Goal: Use online tool/utility: Utilize a website feature to perform a specific function

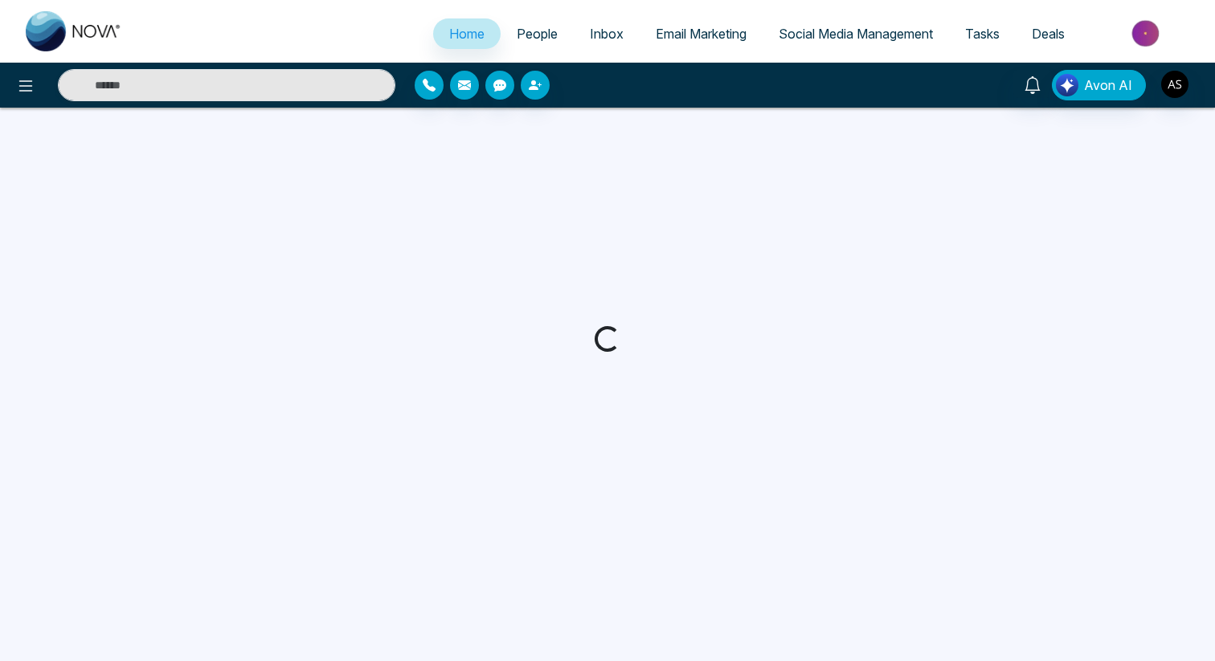
select select "*"
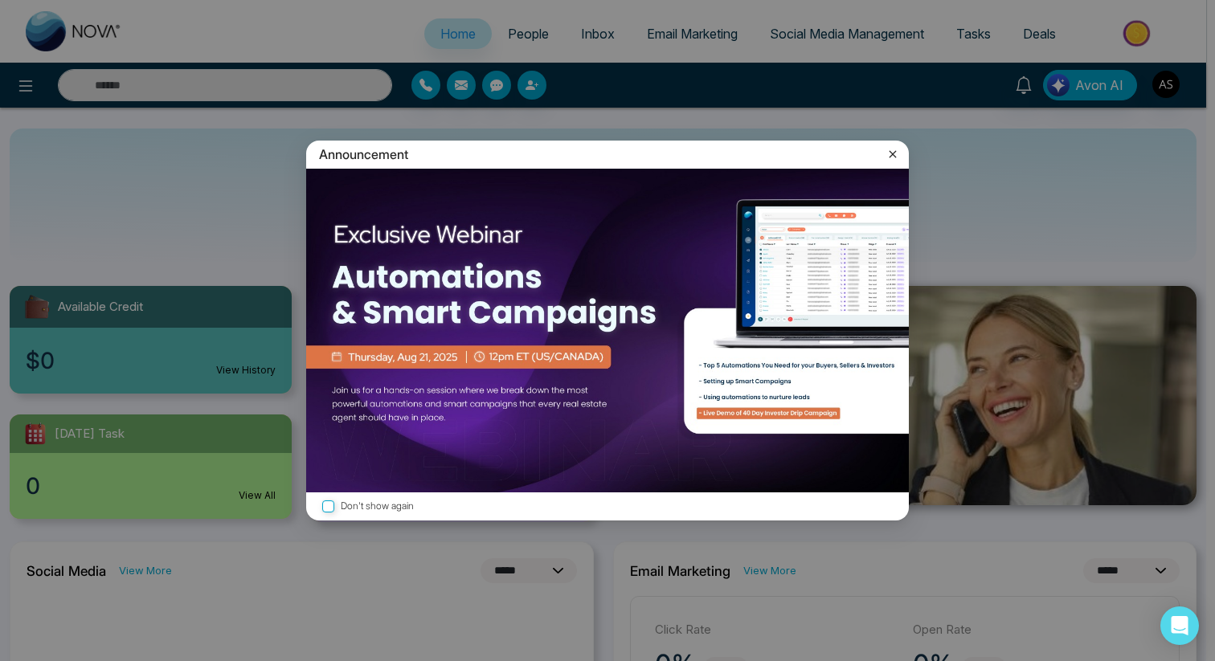
click at [895, 154] on icon at bounding box center [893, 154] width 16 height 16
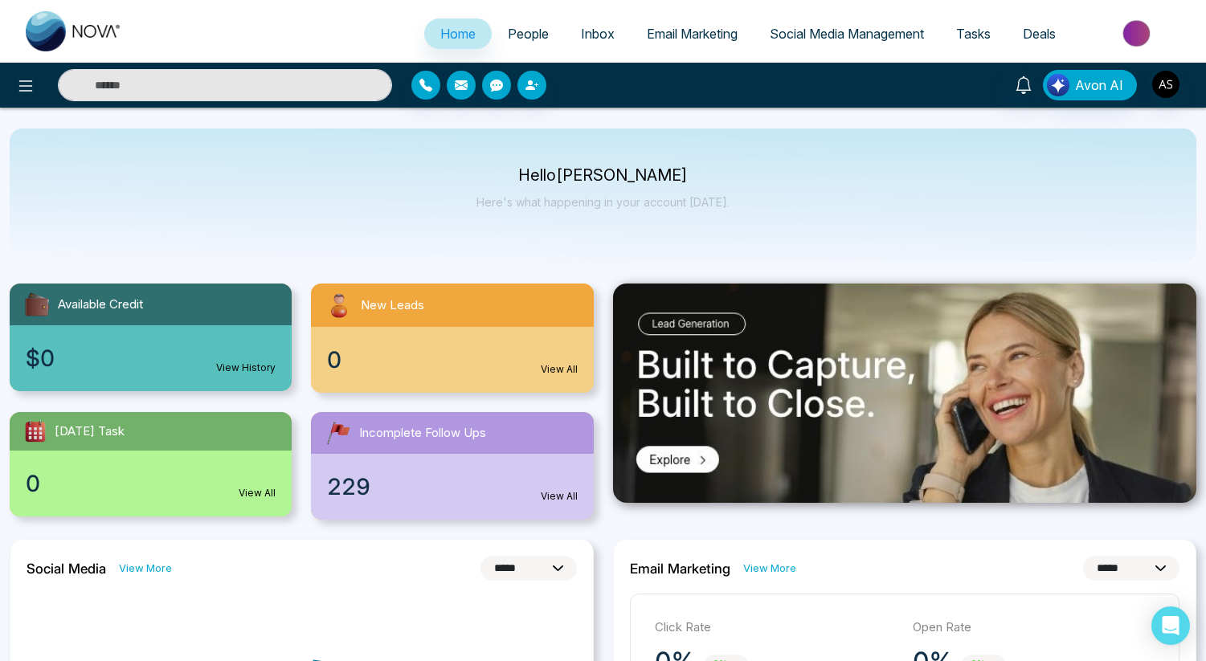
scroll to position [3, 0]
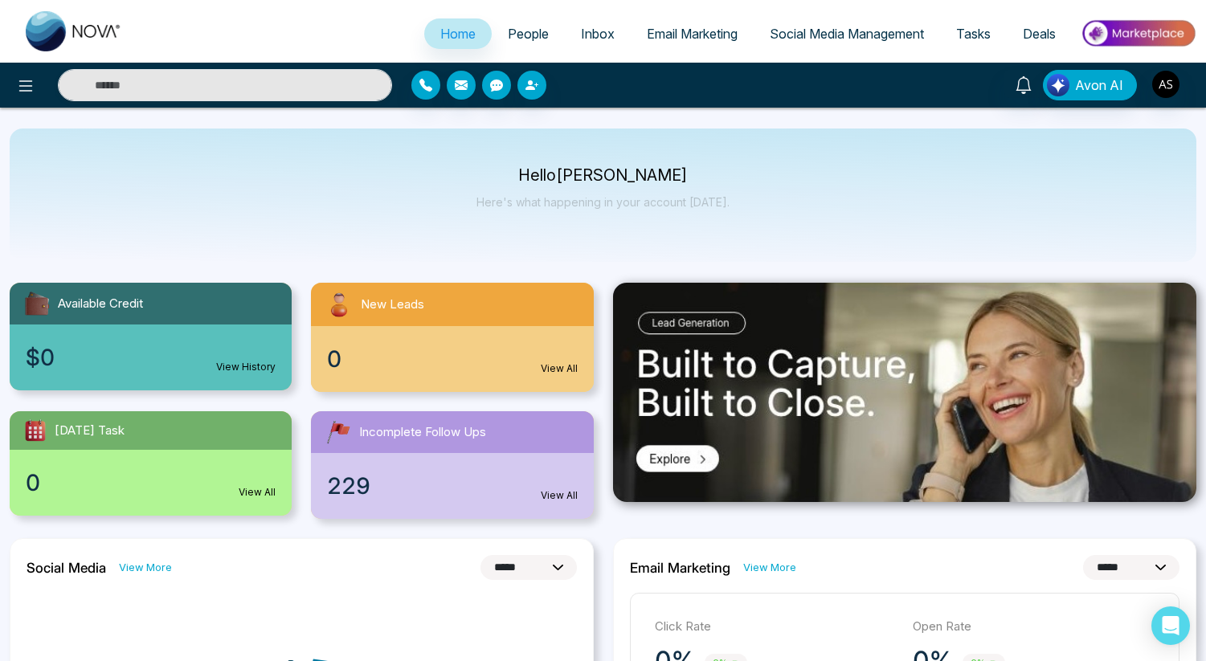
click at [518, 32] on span "People" at bounding box center [528, 34] width 41 height 16
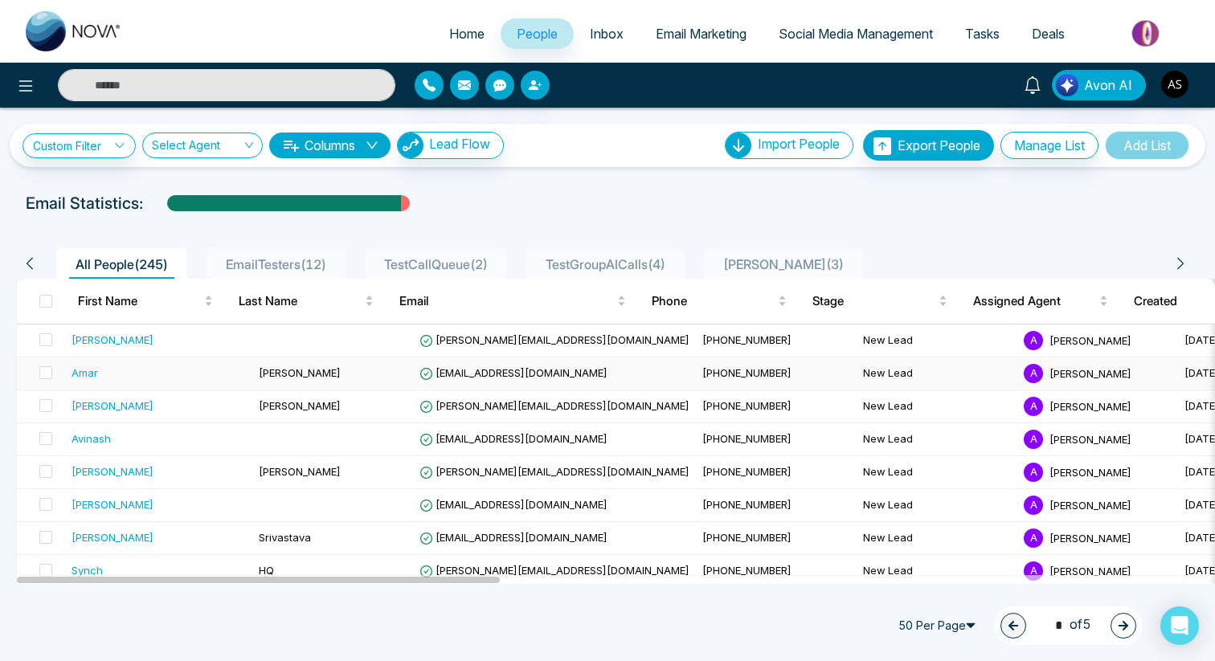
click at [493, 375] on span "[EMAIL_ADDRESS][DOMAIN_NAME]" at bounding box center [514, 372] width 188 height 13
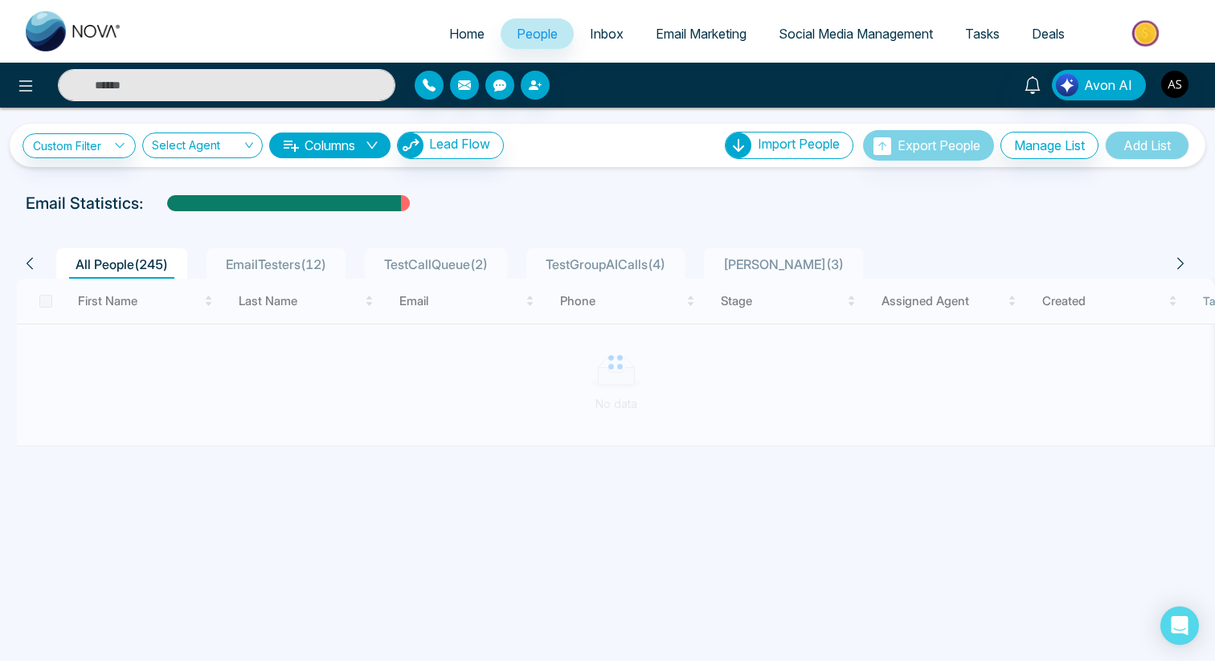
click at [200, 83] on input "text" at bounding box center [227, 85] width 338 height 32
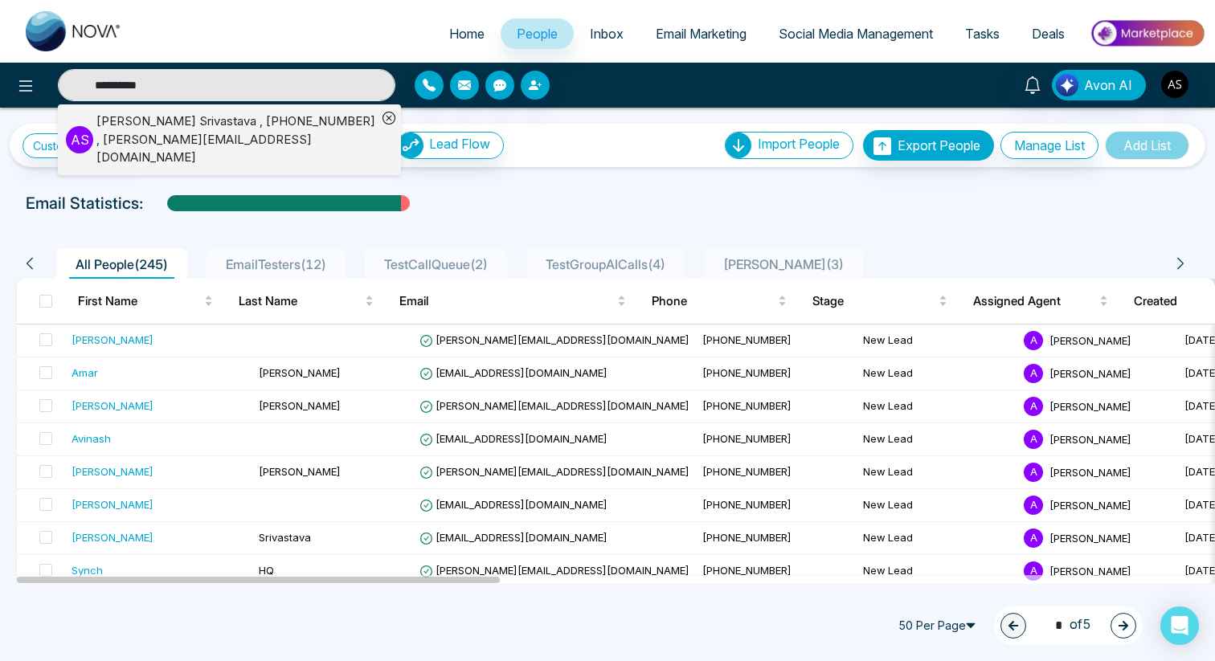
type input "**********"
click at [191, 129] on div "[PERSON_NAME] , [PHONE_NUMBER] , [PERSON_NAME][EMAIL_ADDRESS][DOMAIN_NAME]" at bounding box center [236, 140] width 280 height 55
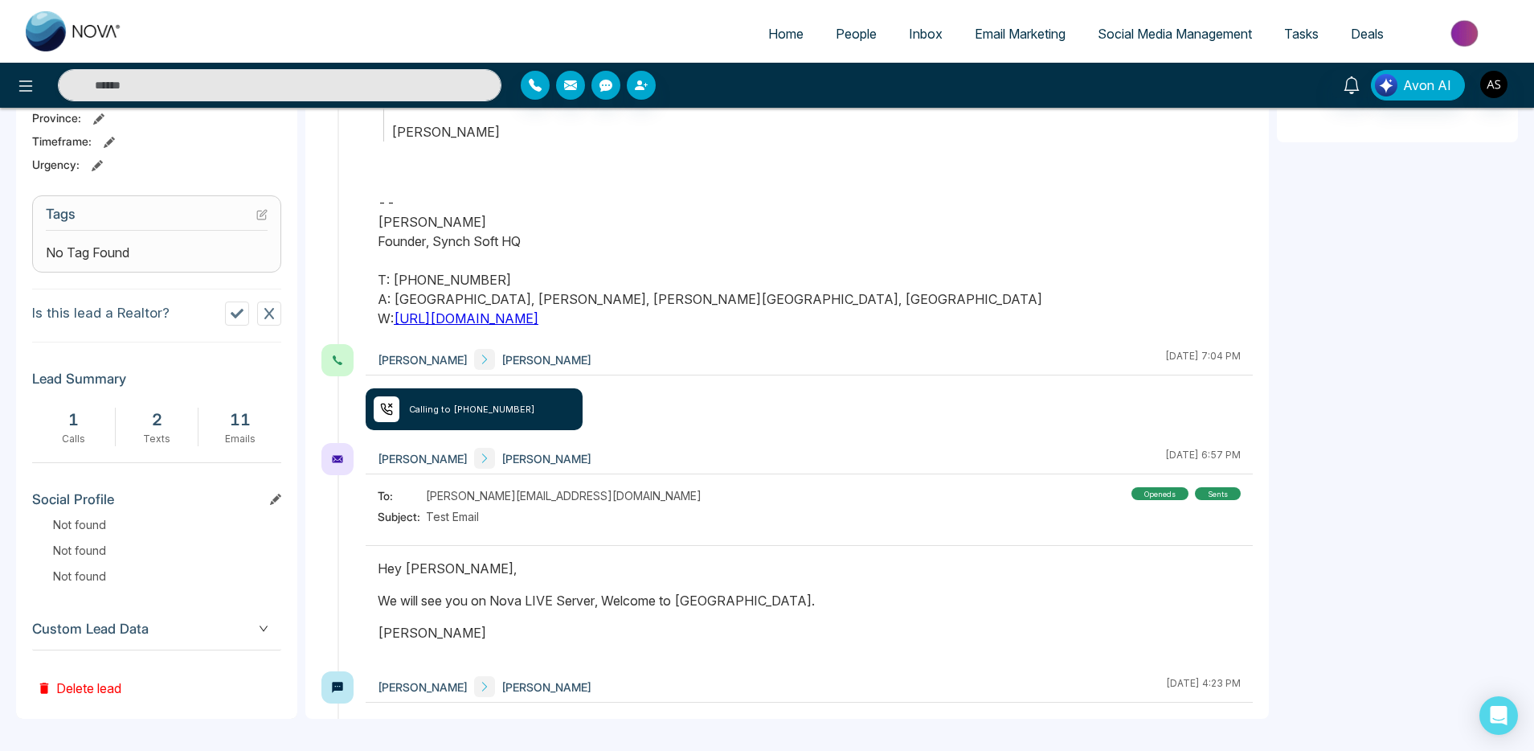
scroll to position [2819, 0]
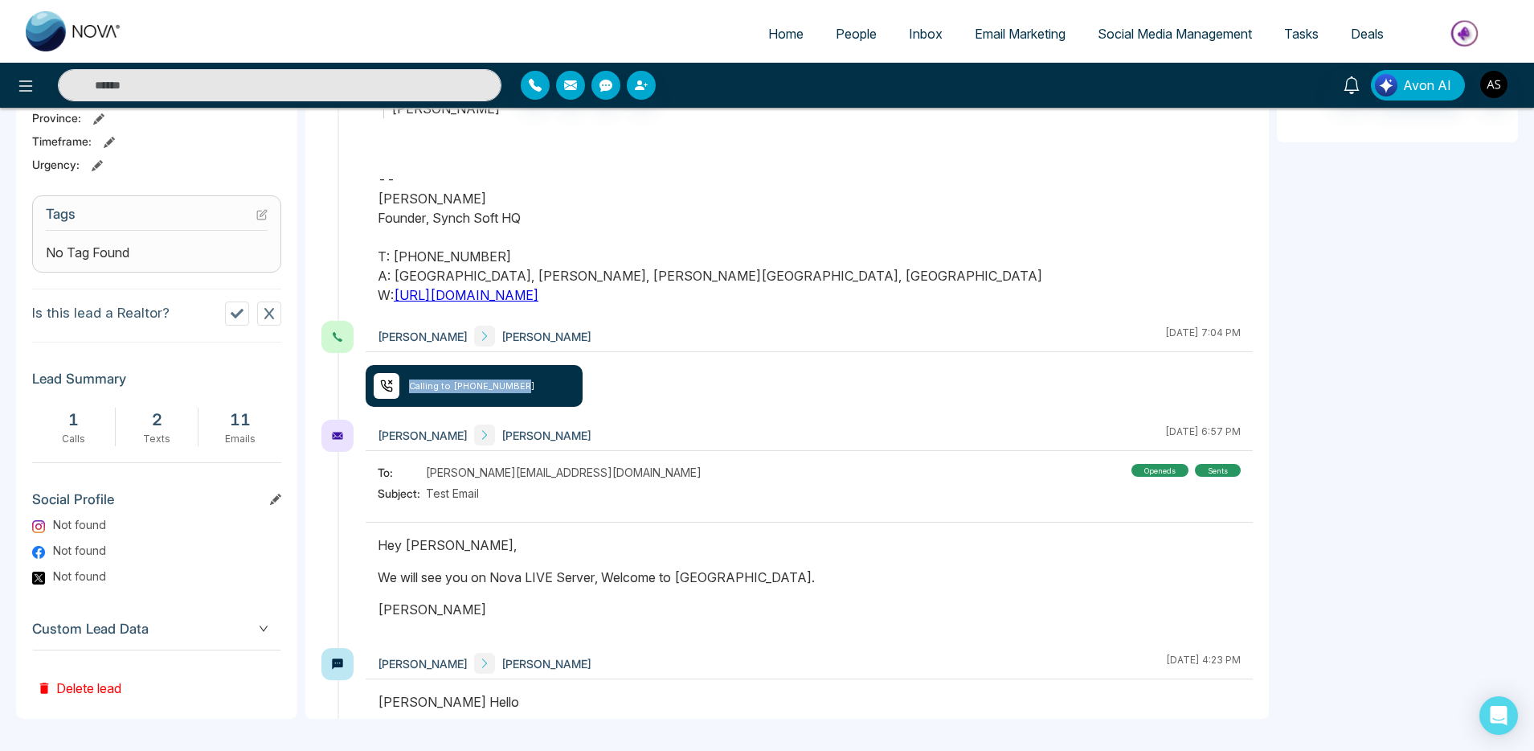
drag, startPoint x: 411, startPoint y: 388, endPoint x: 564, endPoint y: 383, distance: 153.6
click at [564, 383] on div "Calling to [PHONE_NUMBER]" at bounding box center [474, 386] width 217 height 42
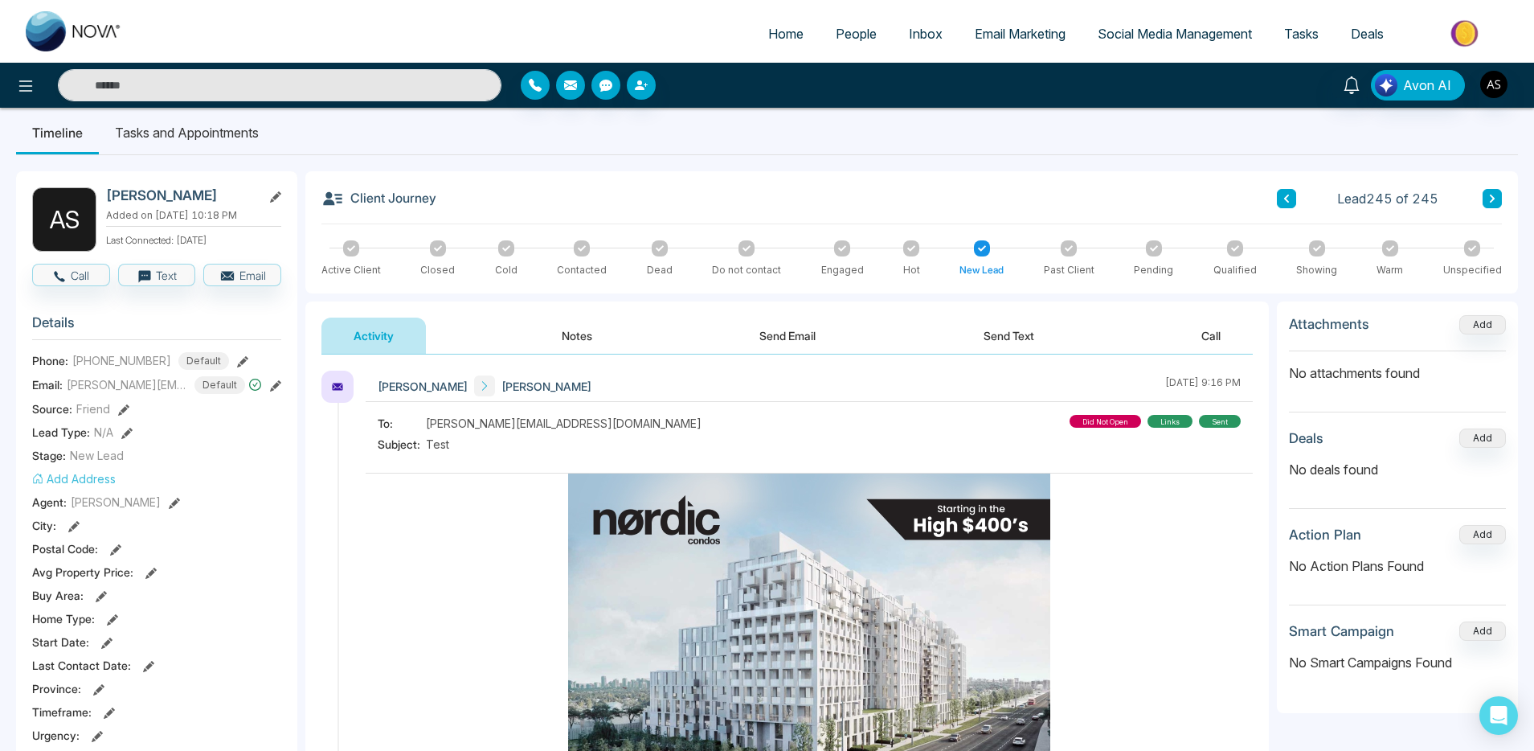
scroll to position [0, 0]
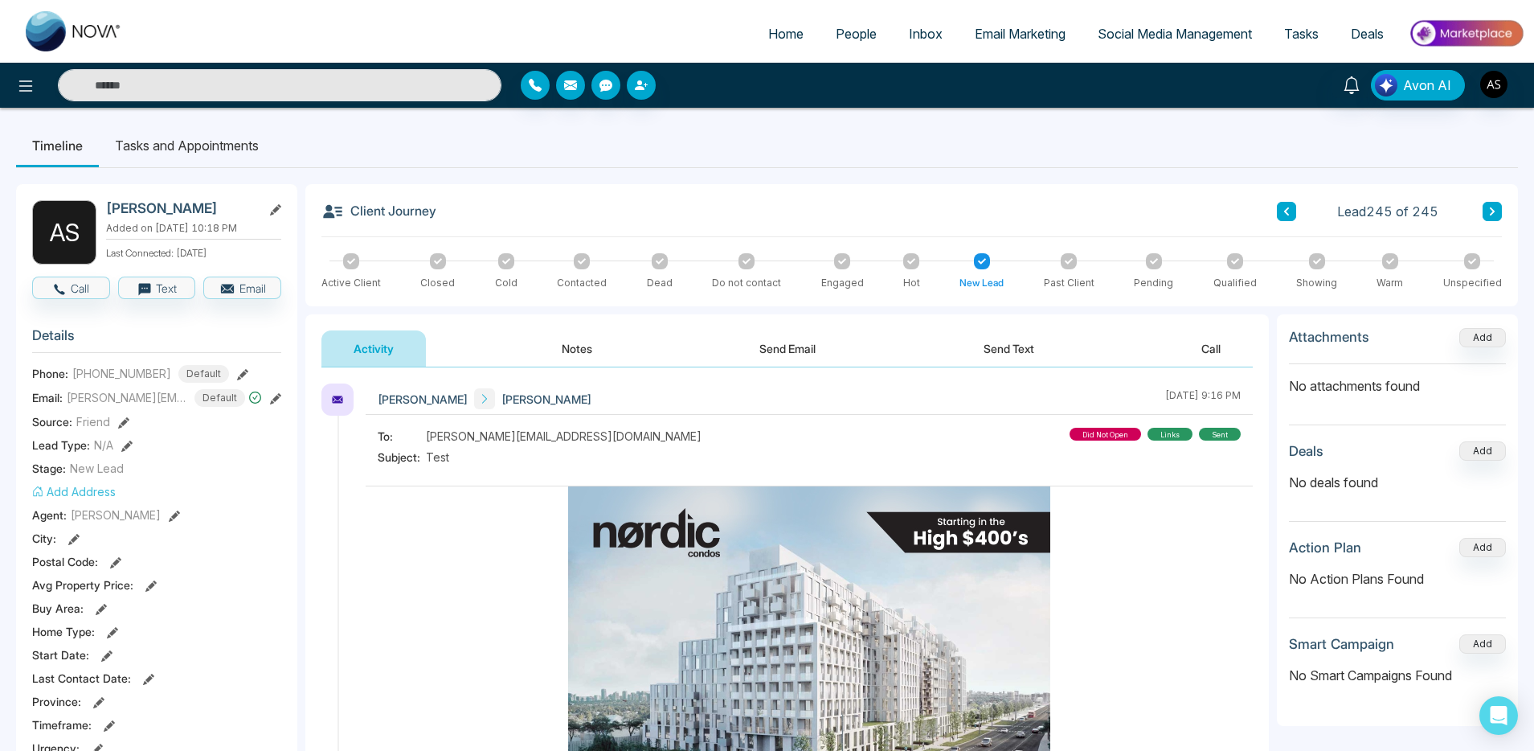
click at [1001, 353] on button "Send Text" at bounding box center [1009, 348] width 115 height 36
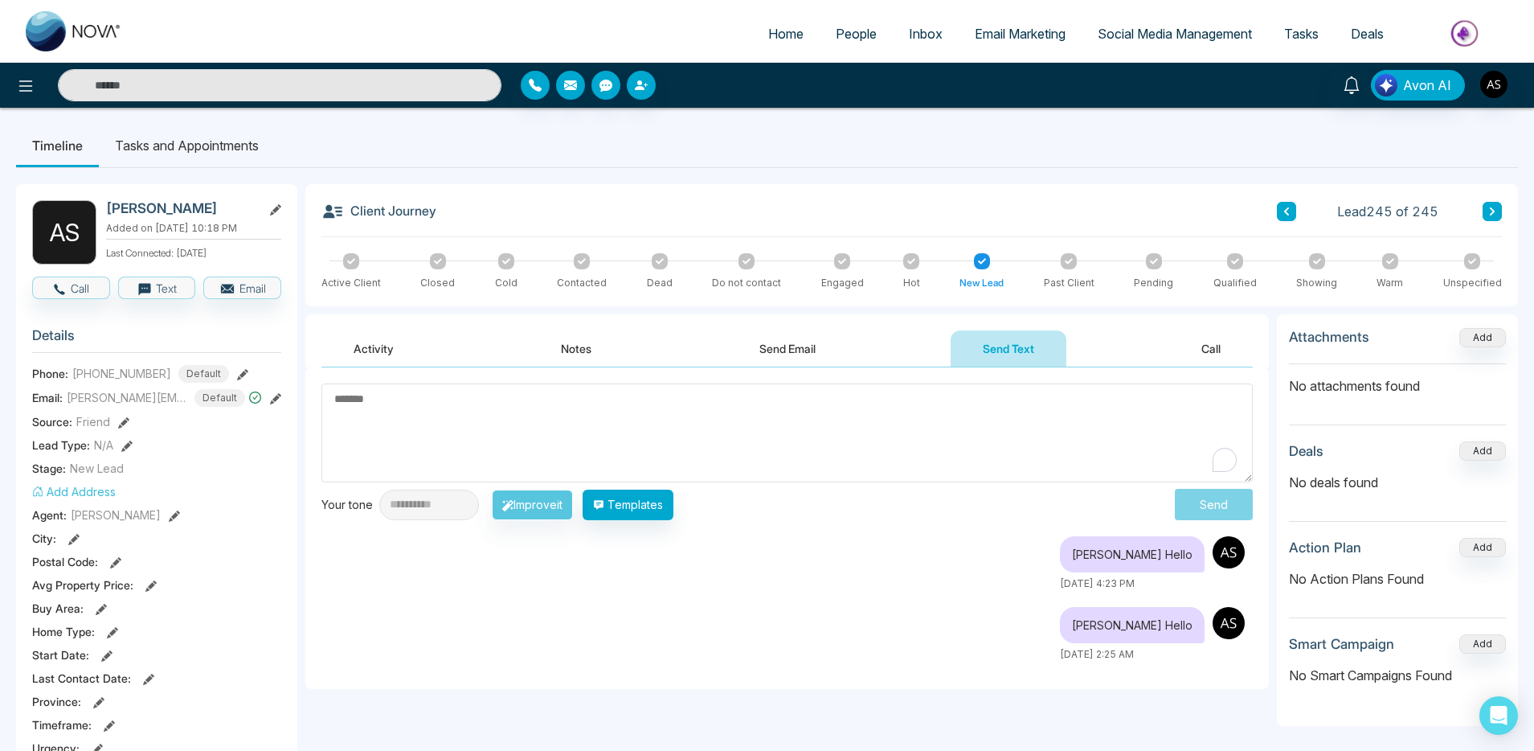
click at [1196, 345] on button "Call" at bounding box center [1211, 348] width 84 height 36
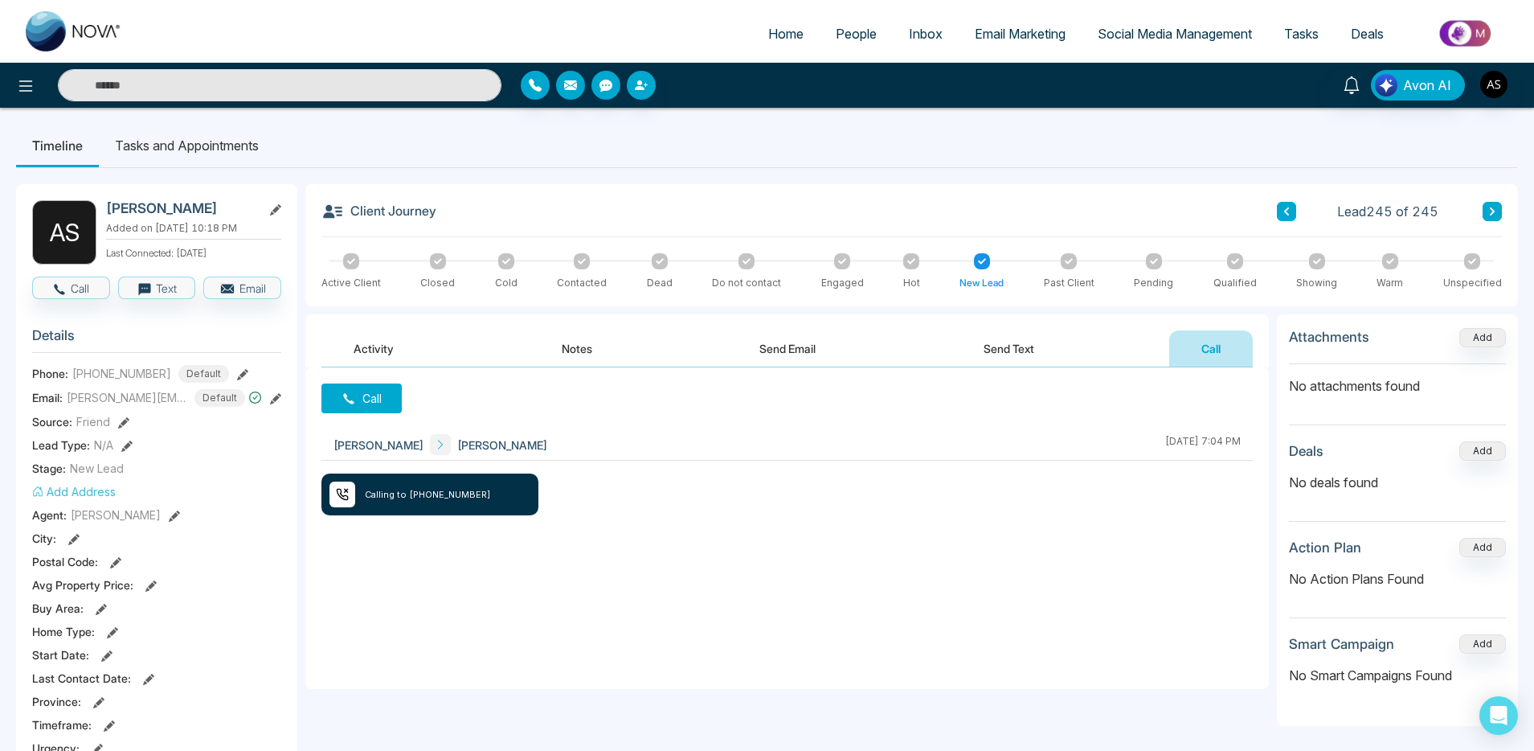
click at [191, 151] on li "Tasks and Appointments" at bounding box center [187, 145] width 176 height 43
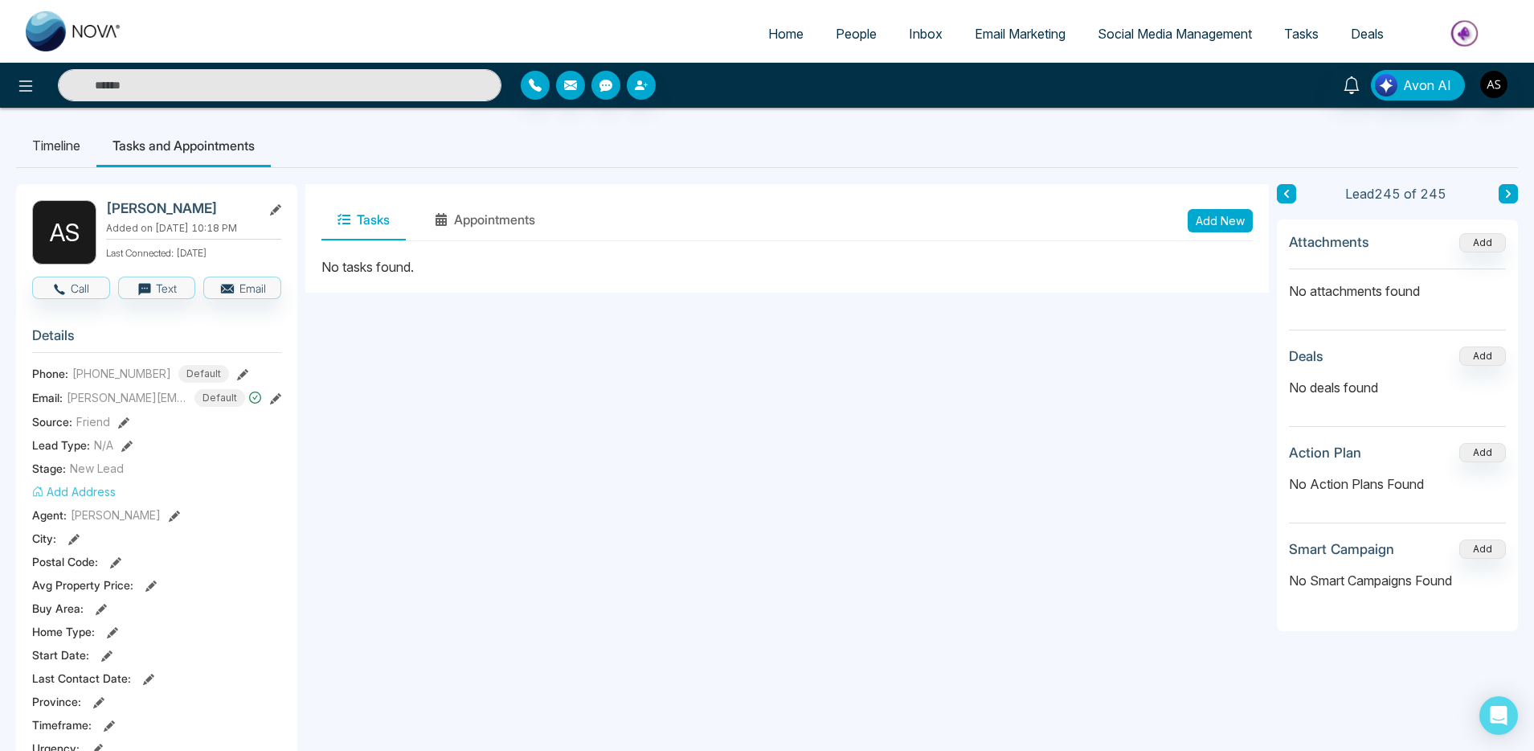
click at [1140, 37] on span "Social Media Management" at bounding box center [1175, 34] width 154 height 16
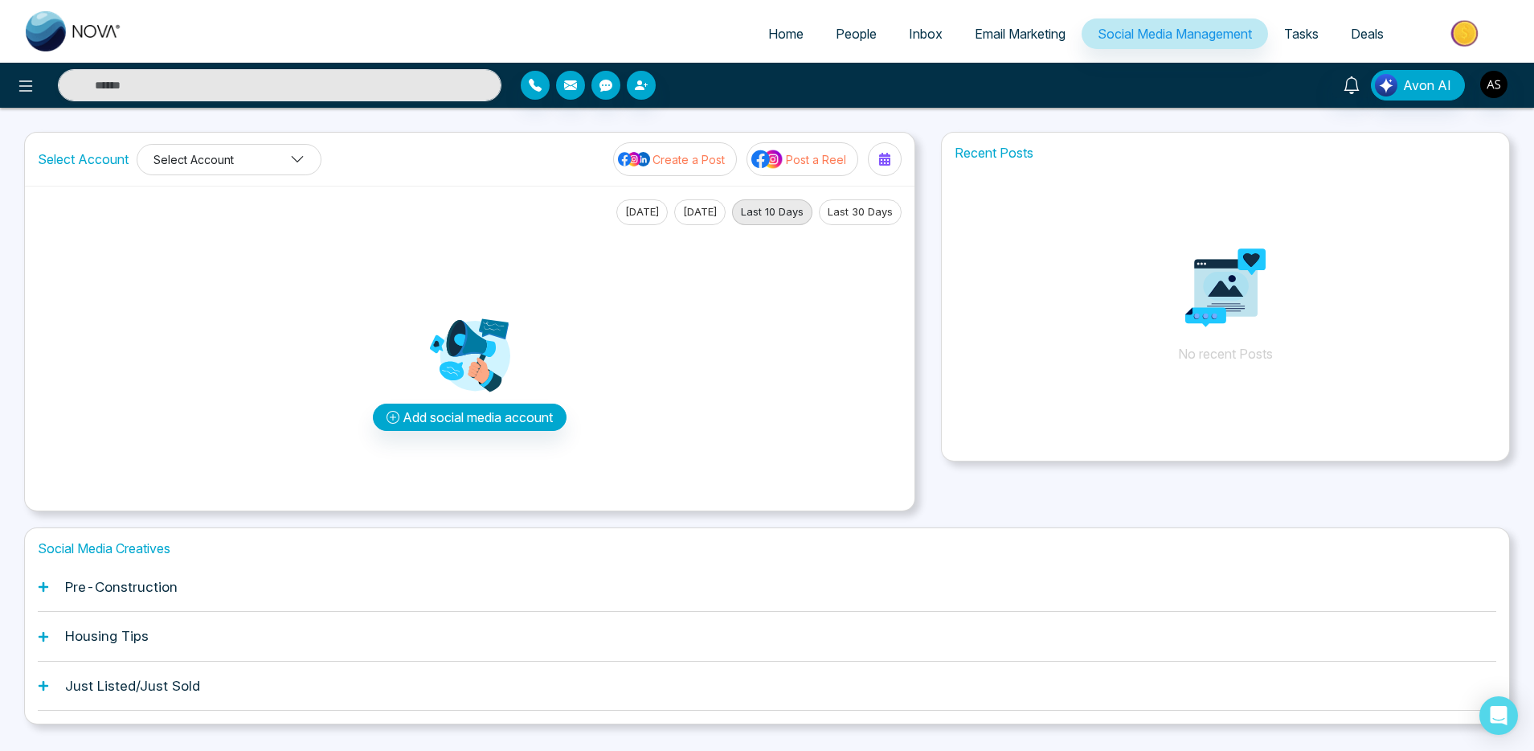
click at [270, 162] on button "Select Account" at bounding box center [229, 159] width 185 height 31
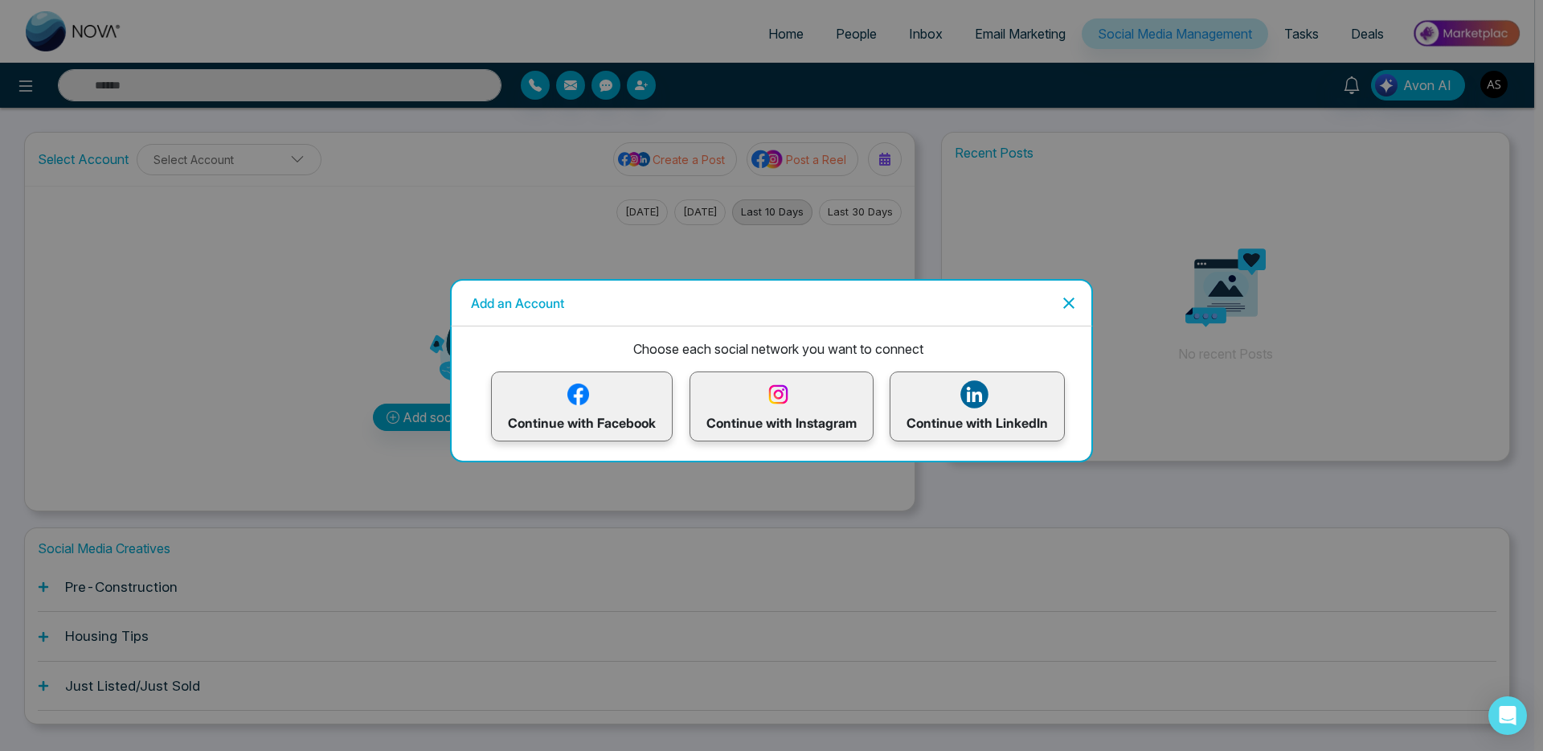
click at [1059, 303] on icon "Close" at bounding box center [1068, 302] width 19 height 19
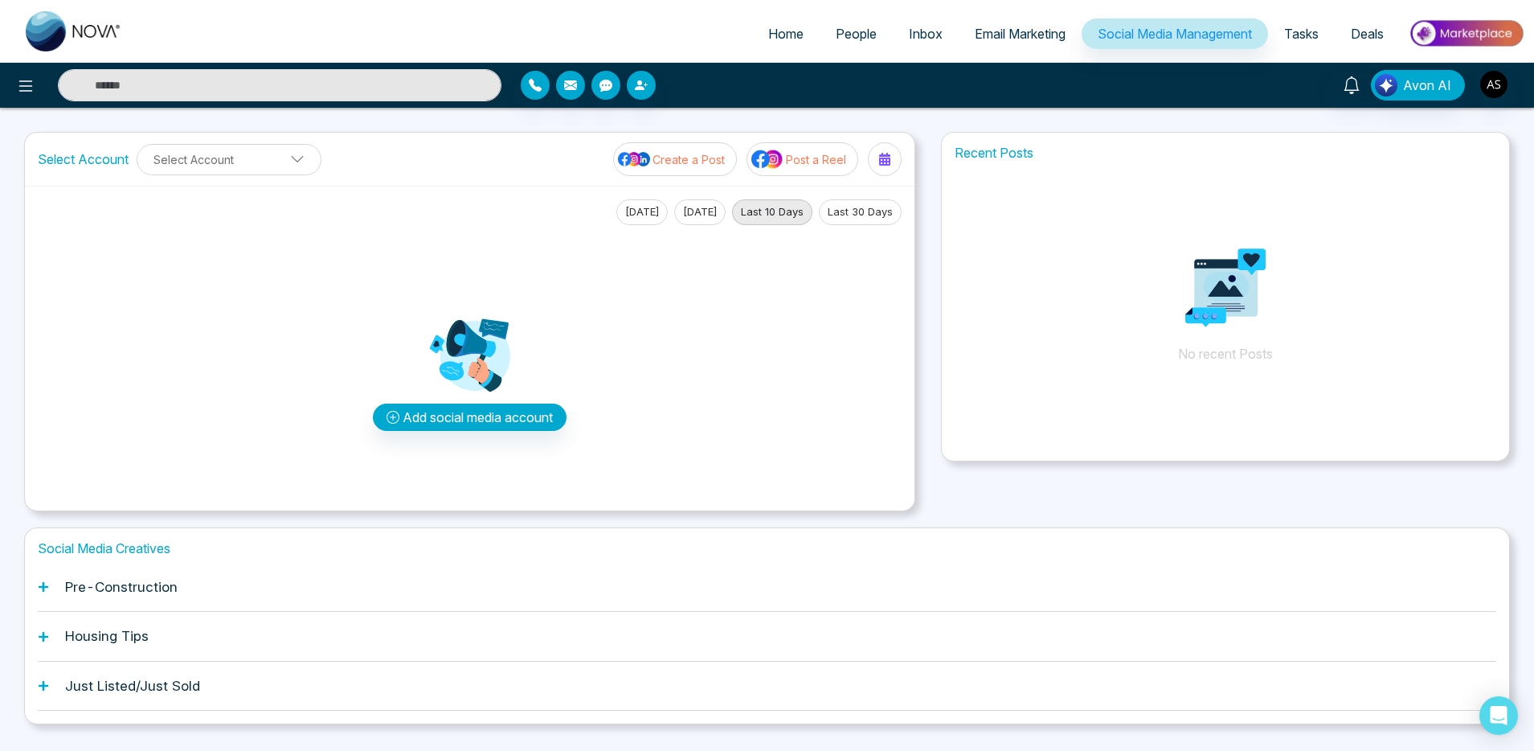
scroll to position [3, 0]
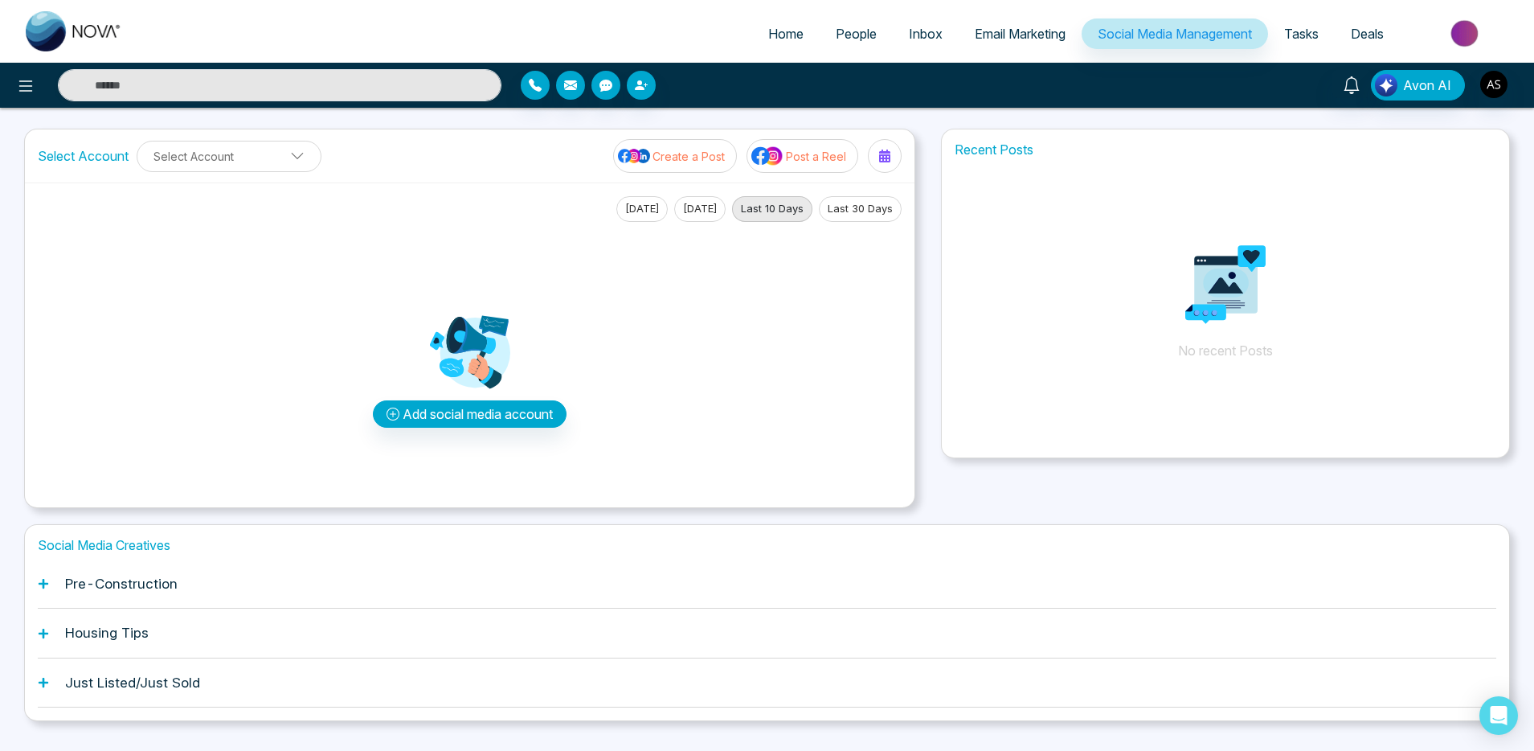
click at [983, 38] on span "Email Marketing" at bounding box center [1020, 34] width 91 height 16
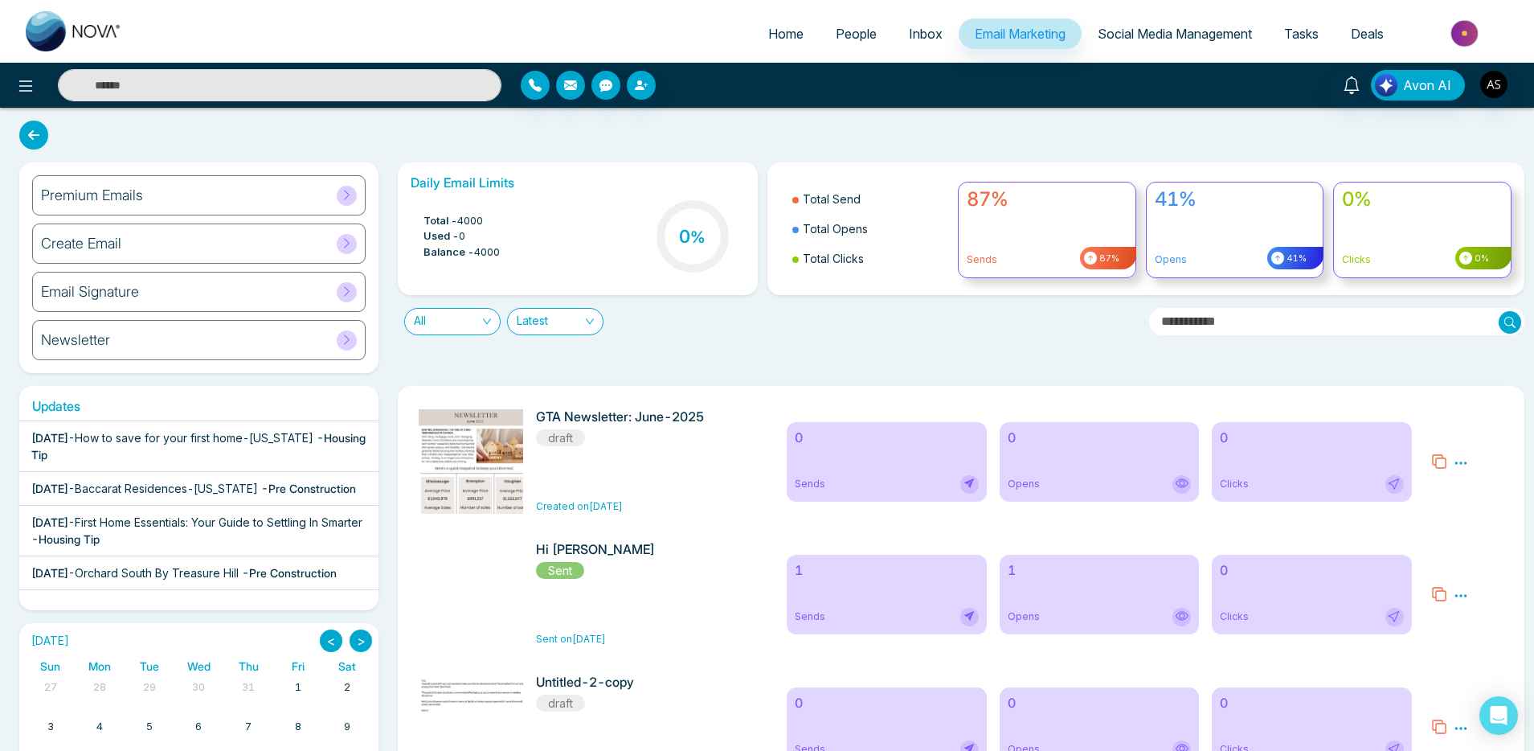
click at [670, 579] on div "Hi [PERSON_NAME] Sent" at bounding box center [623, 561] width 174 height 38
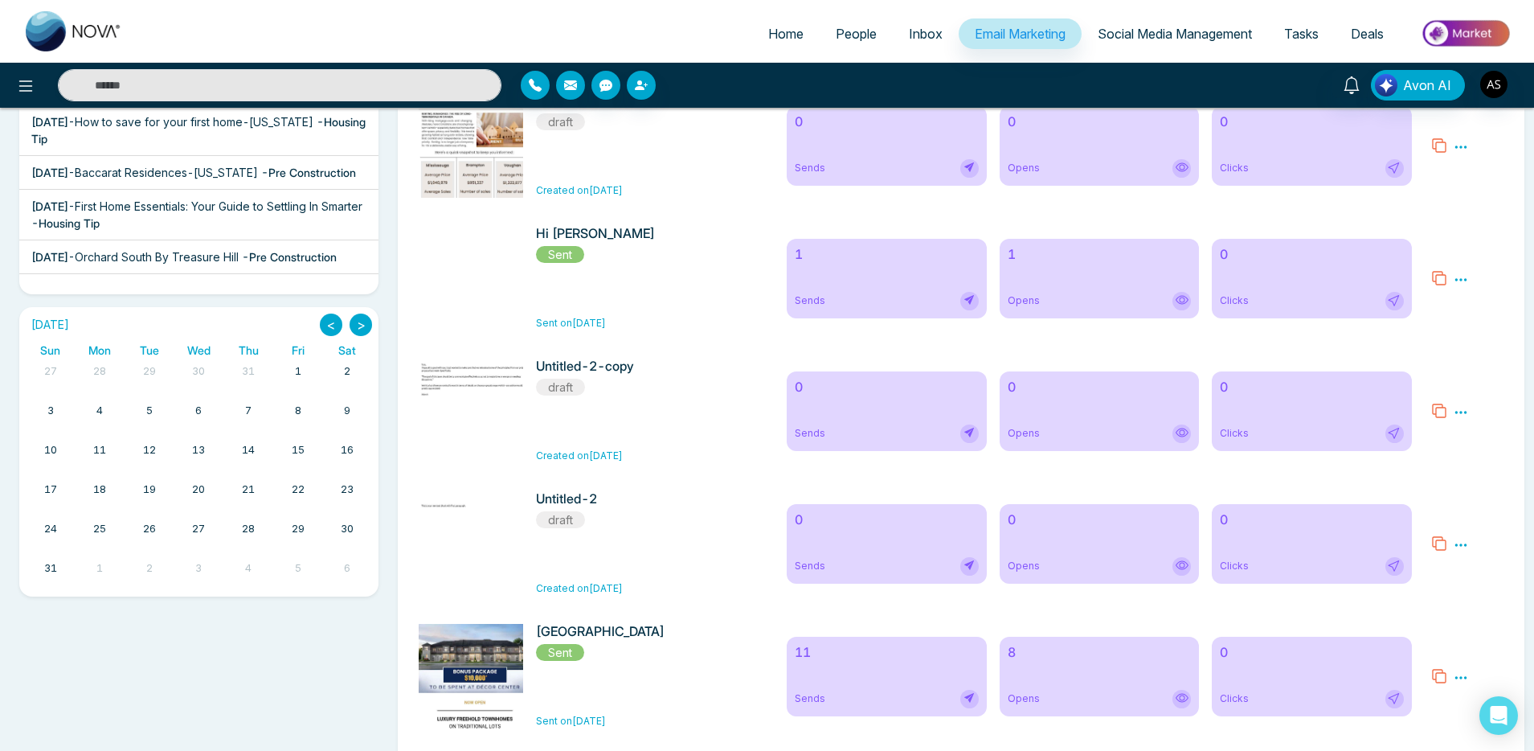
scroll to position [559, 0]
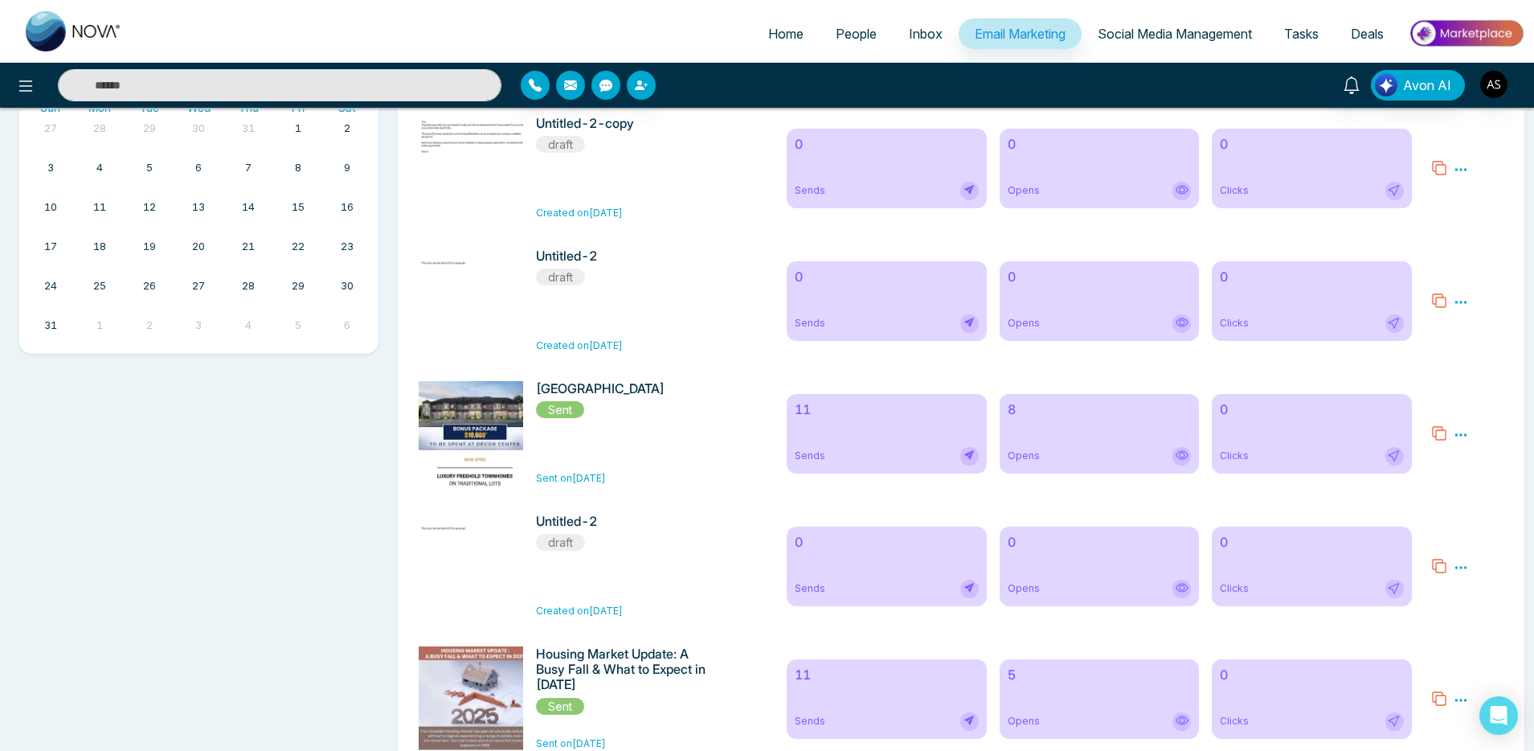
click at [605, 395] on h6 "[GEOGRAPHIC_DATA]" at bounding box center [623, 388] width 174 height 15
click at [663, 661] on h6 "Housing Market Update: A Busy Fall & What to Expect in [DATE]" at bounding box center [623, 669] width 174 height 47
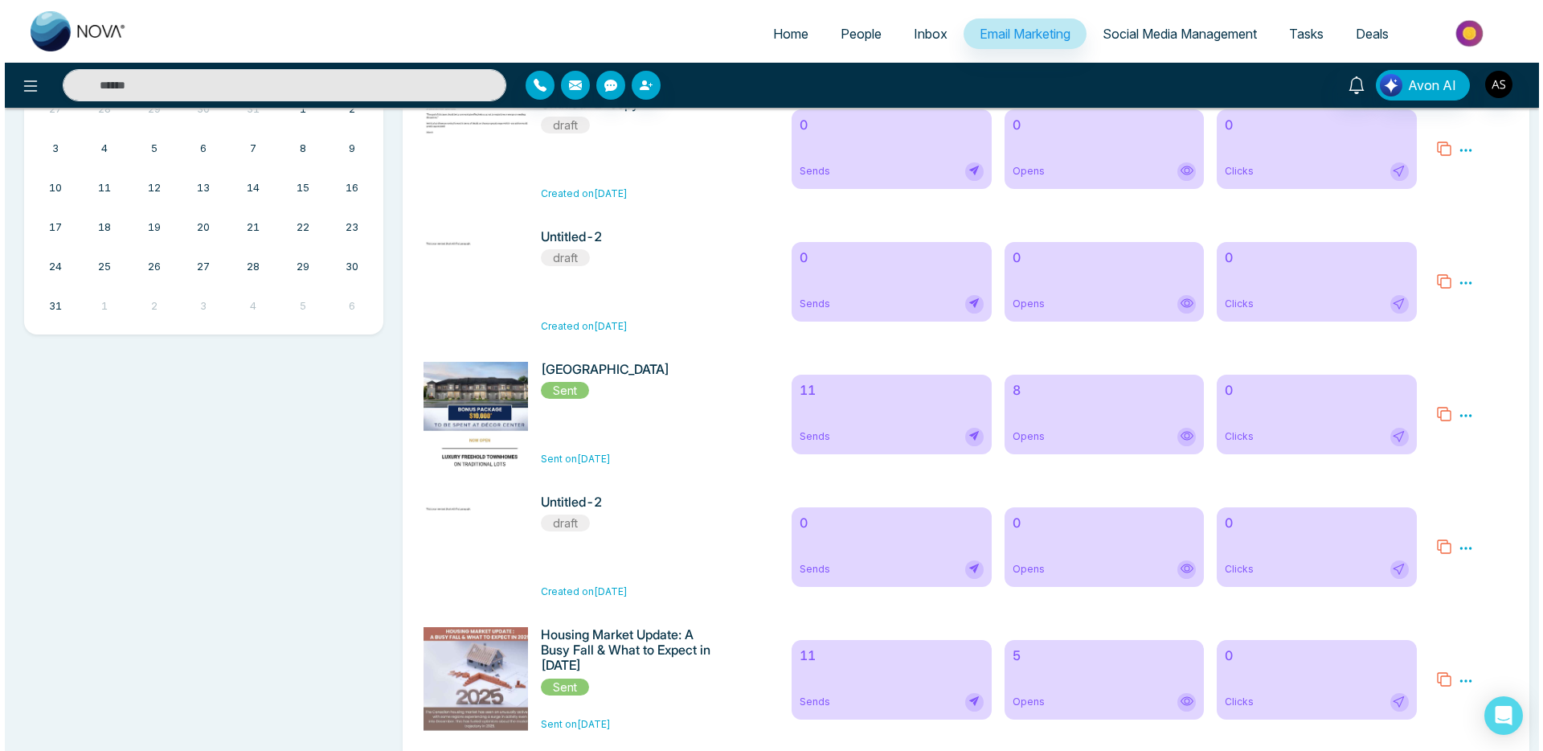
scroll to position [669, 0]
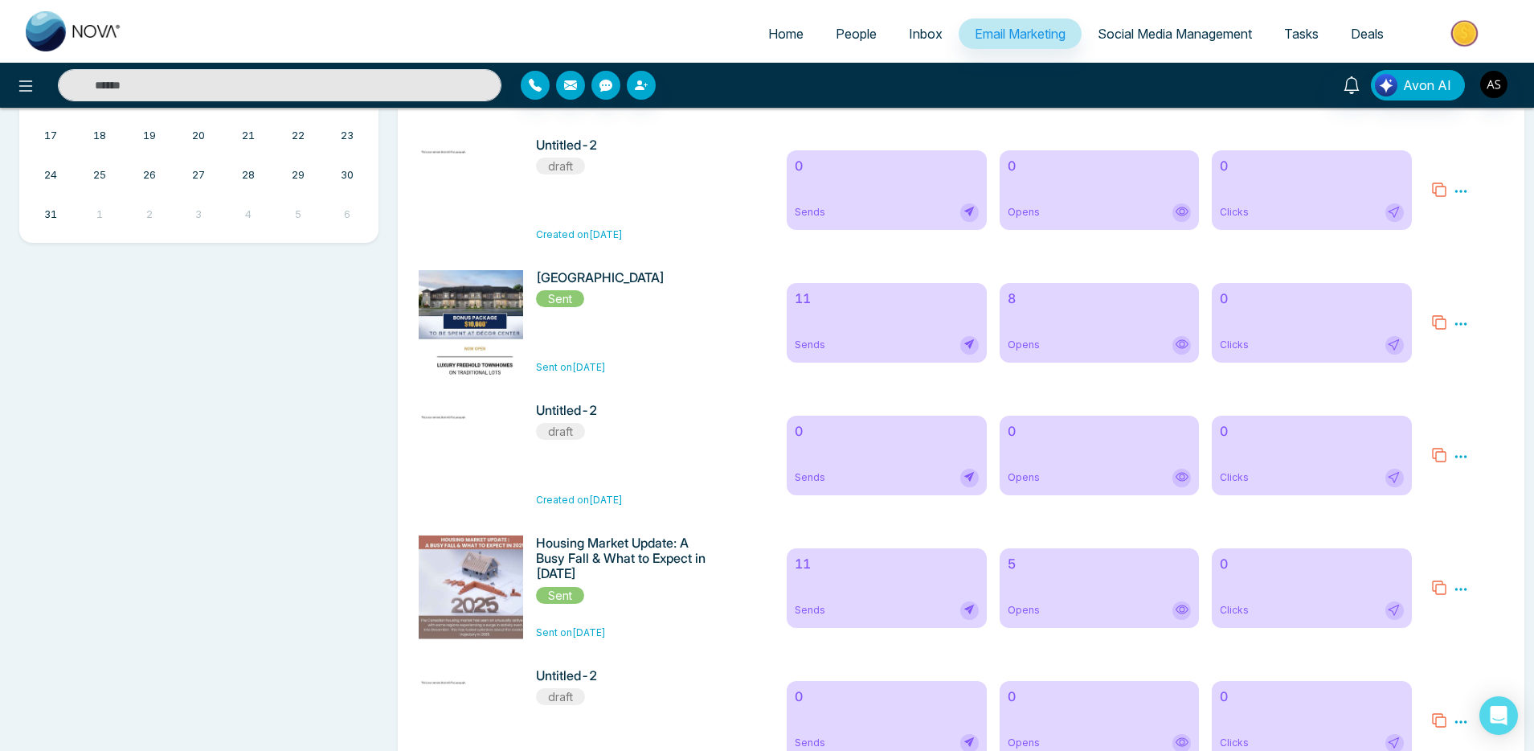
click at [1214, 595] on icon at bounding box center [1461, 589] width 14 height 14
click at [1214, 620] on span "Preview" at bounding box center [1488, 613] width 43 height 14
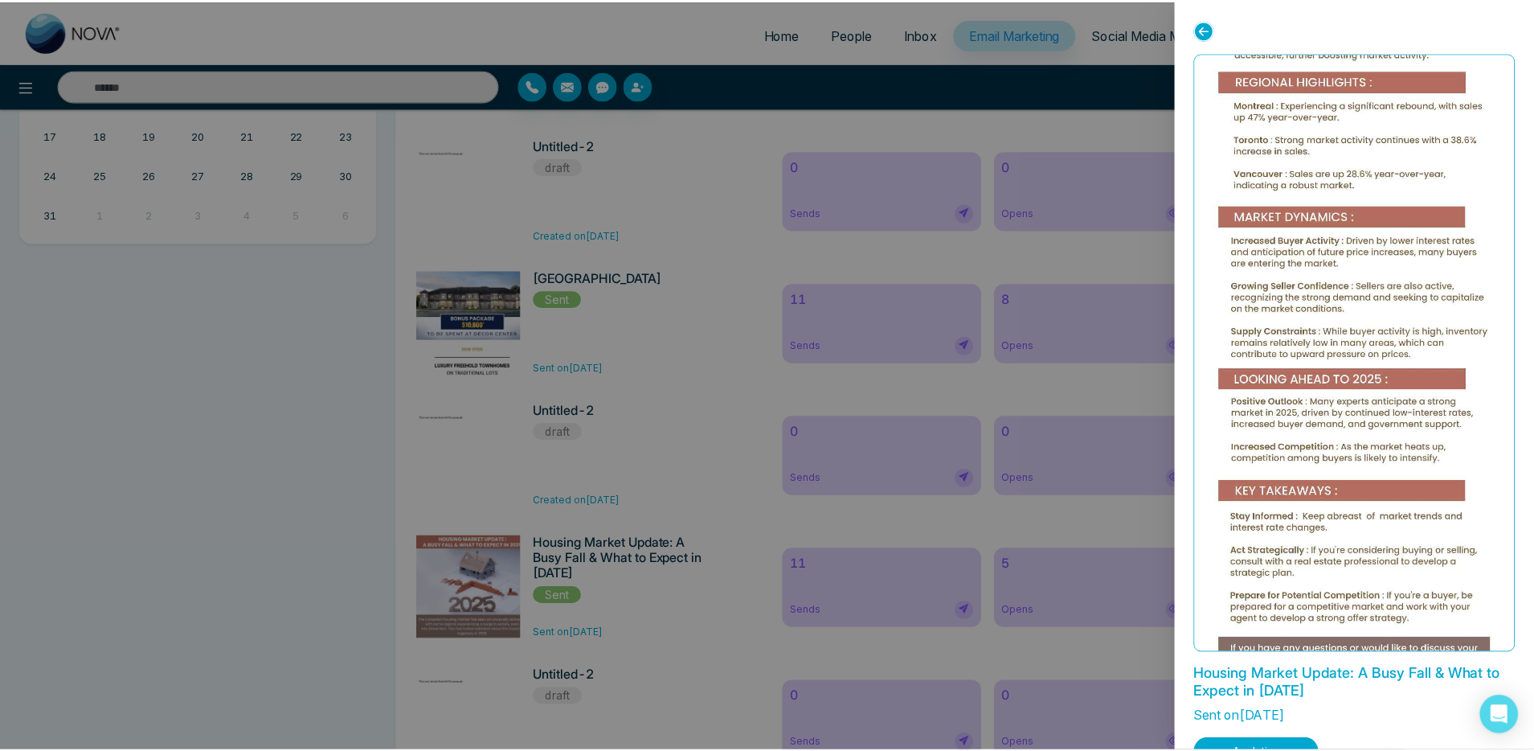
scroll to position [379, 0]
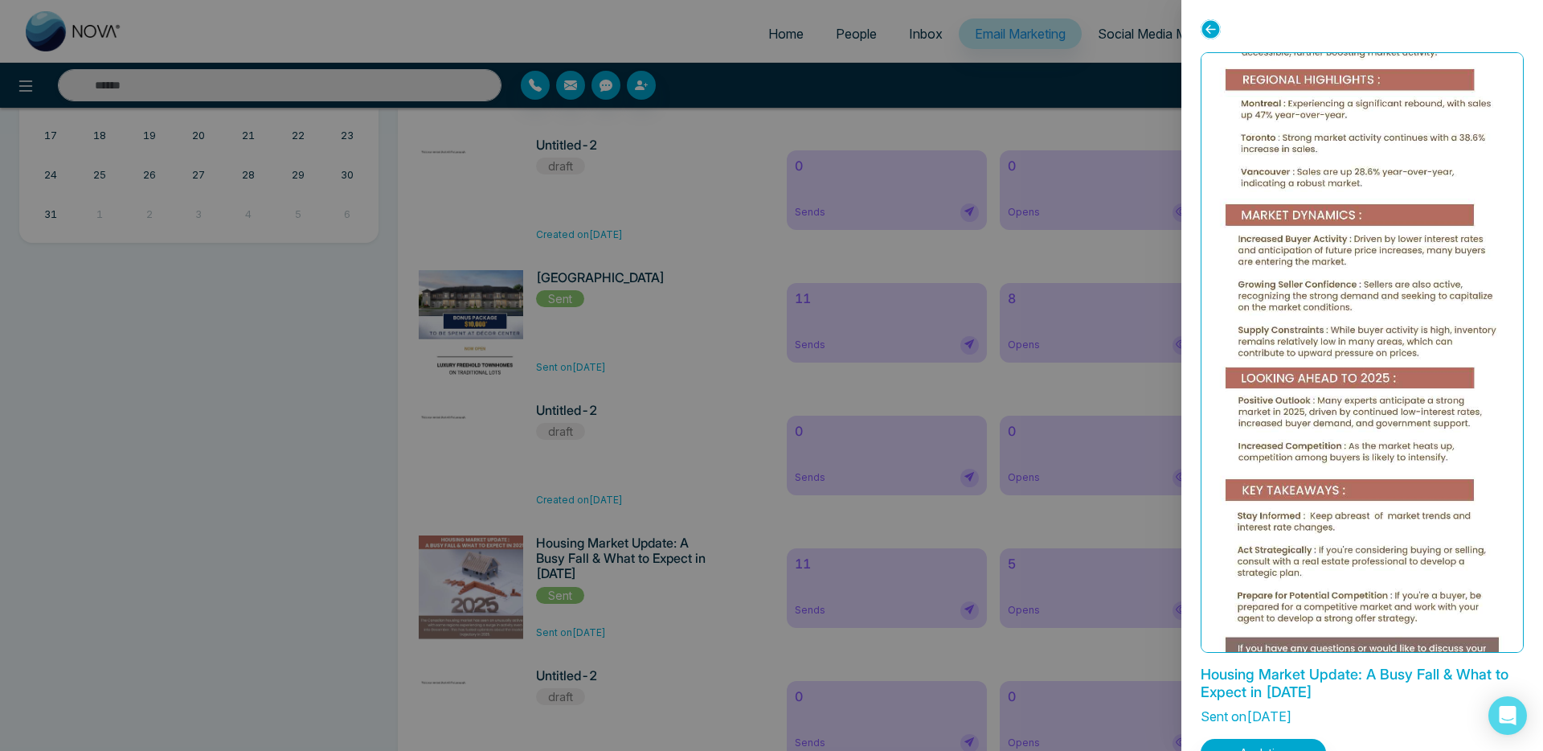
click at [700, 534] on div at bounding box center [771, 375] width 1543 height 751
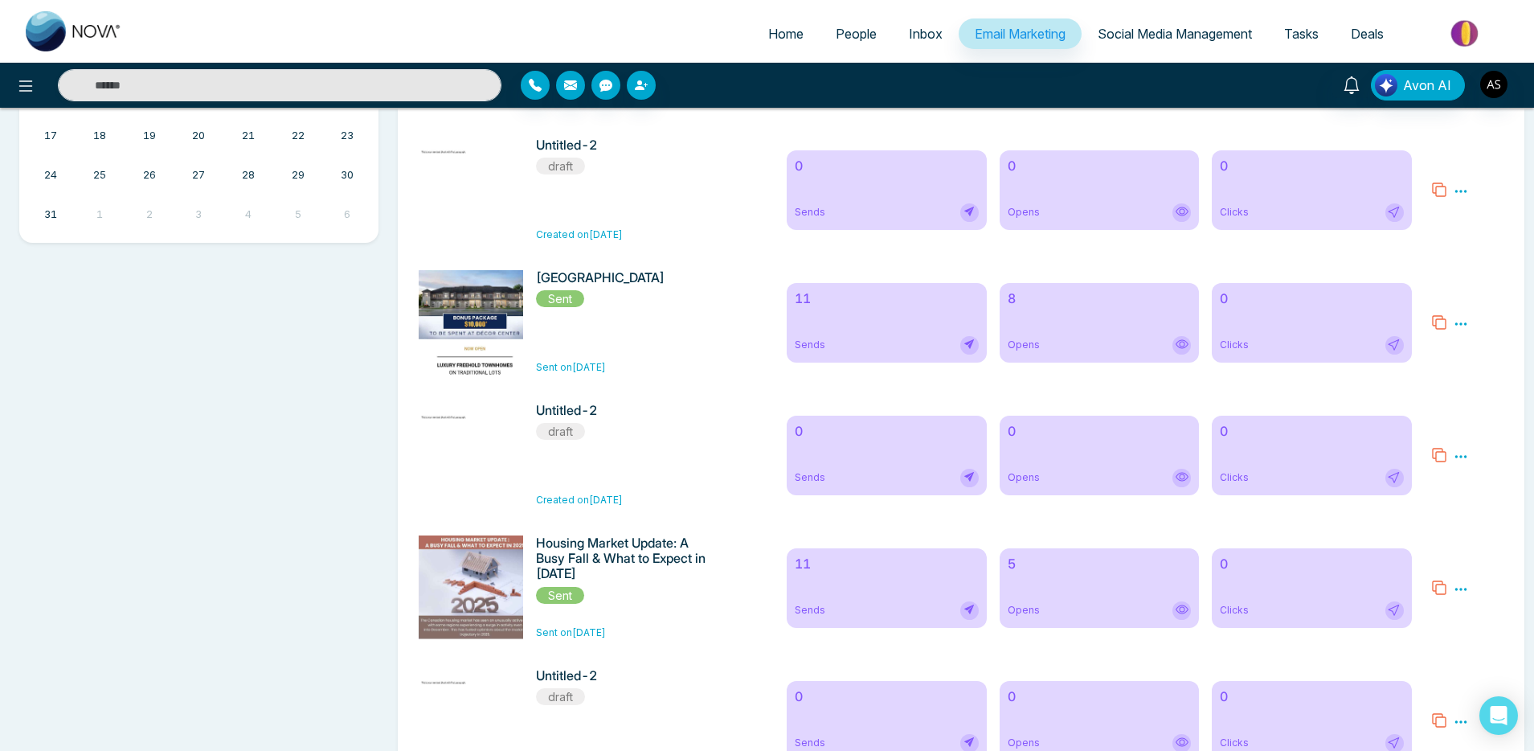
click at [852, 583] on div "11 Sends" at bounding box center [886, 588] width 199 height 80
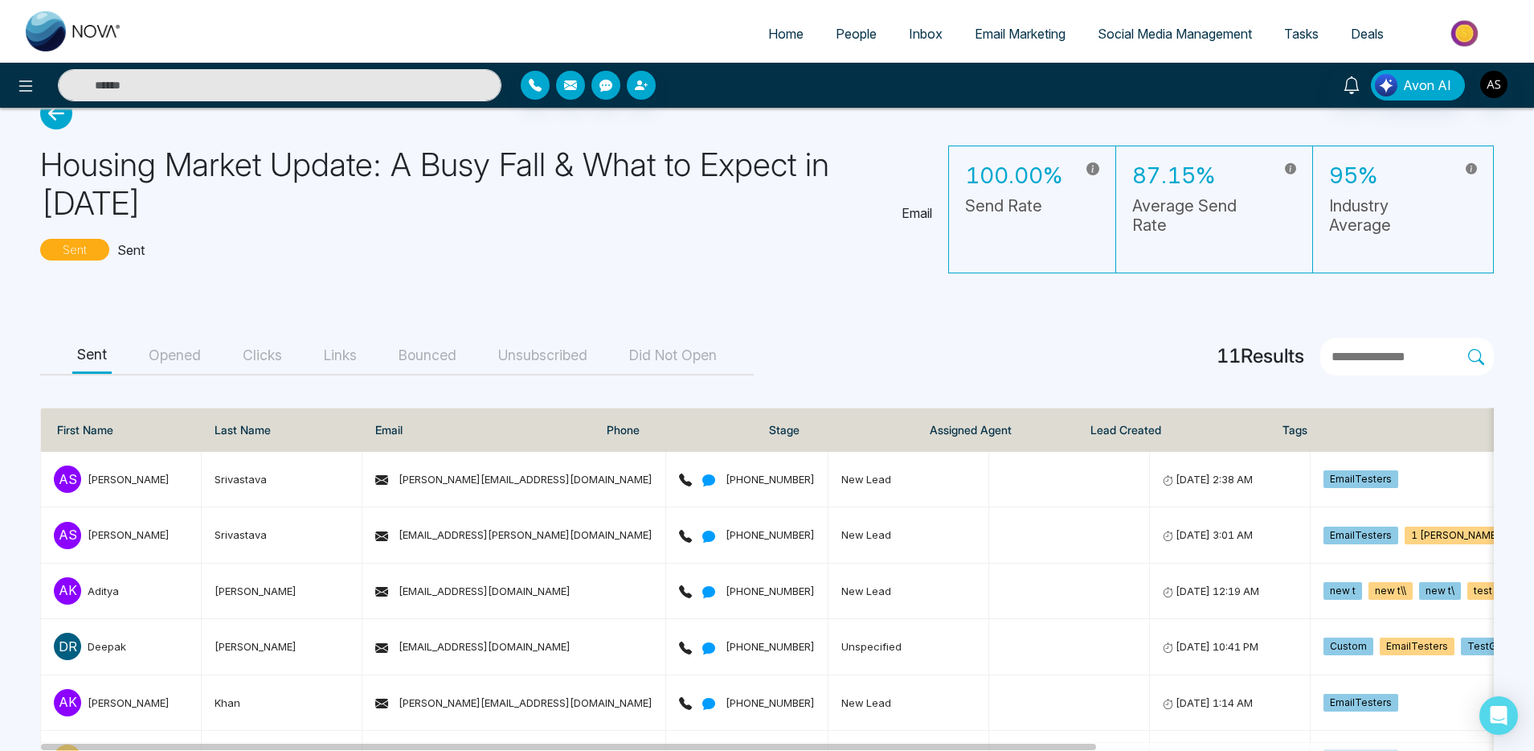
scroll to position [38, 0]
click at [182, 362] on button "Opened" at bounding box center [175, 356] width 62 height 36
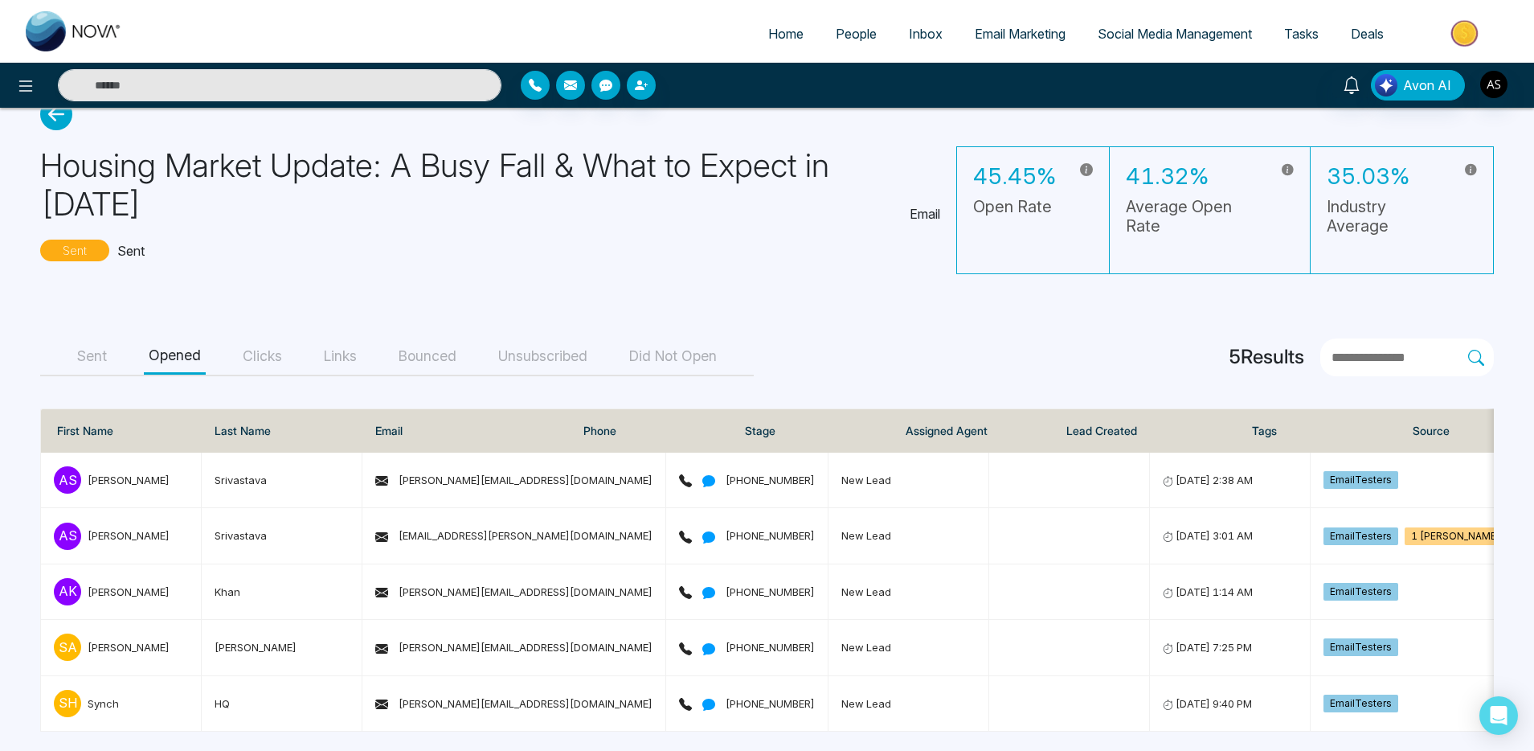
click at [258, 350] on button "Clicks" at bounding box center [262, 356] width 49 height 36
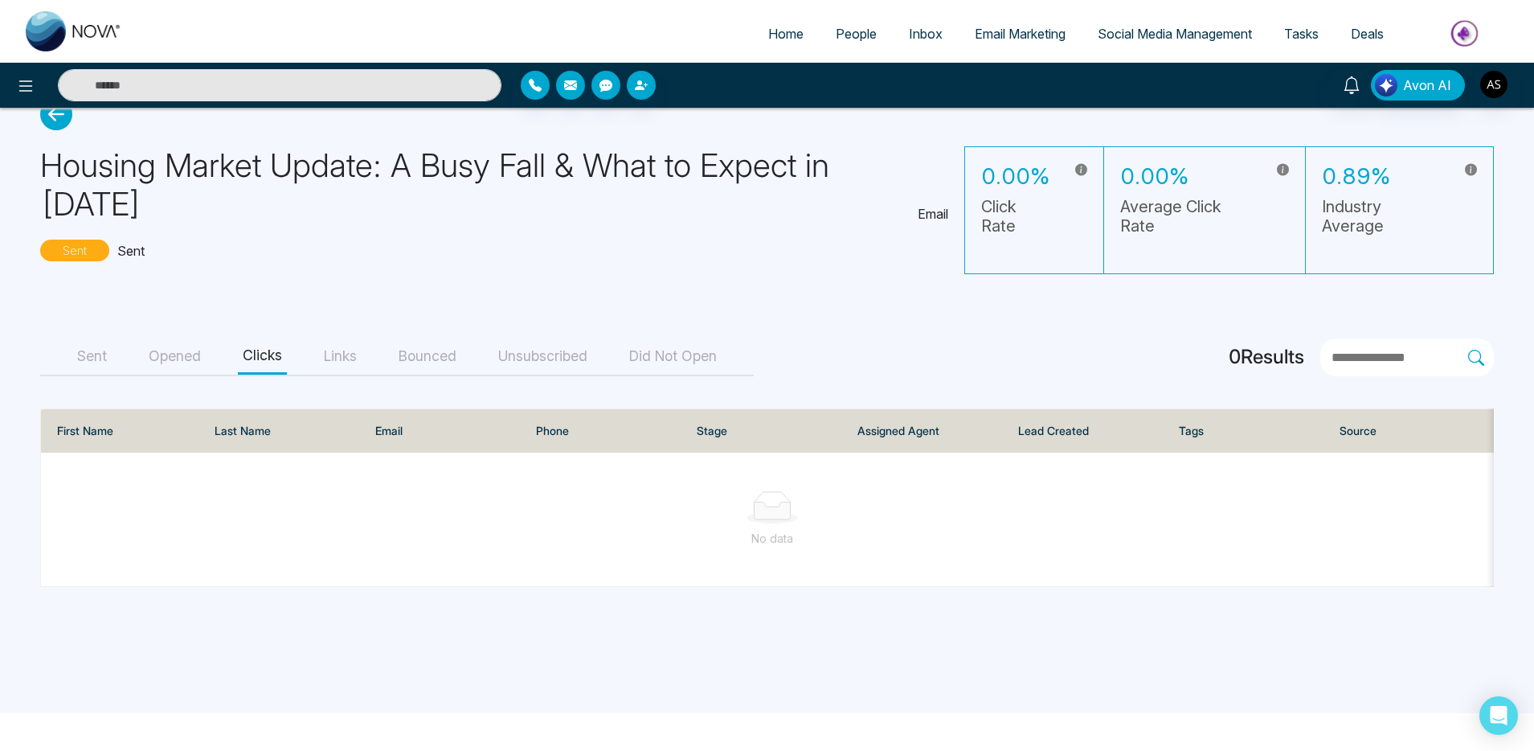
scroll to position [0, 0]
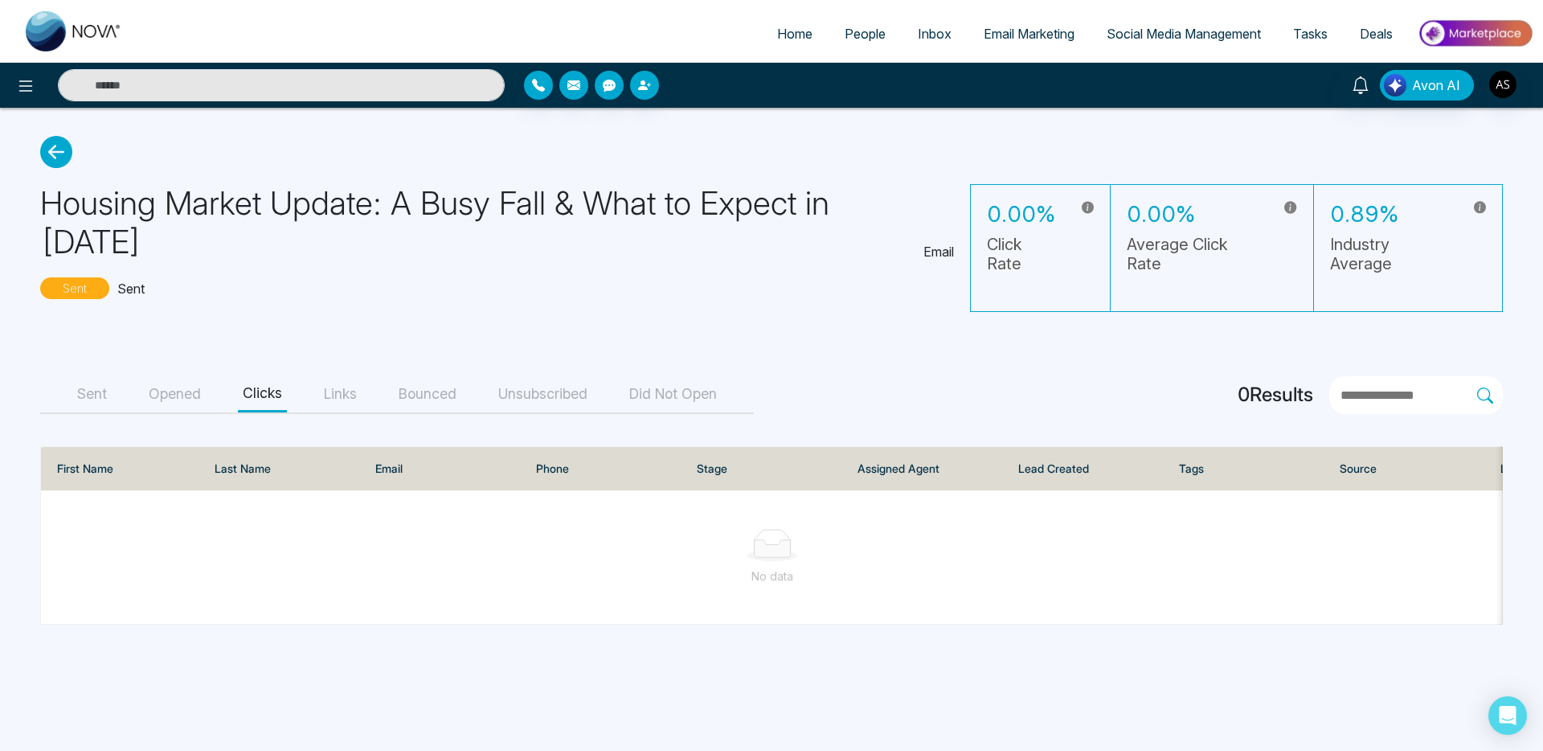
click at [345, 395] on button "Links" at bounding box center [340, 394] width 43 height 36
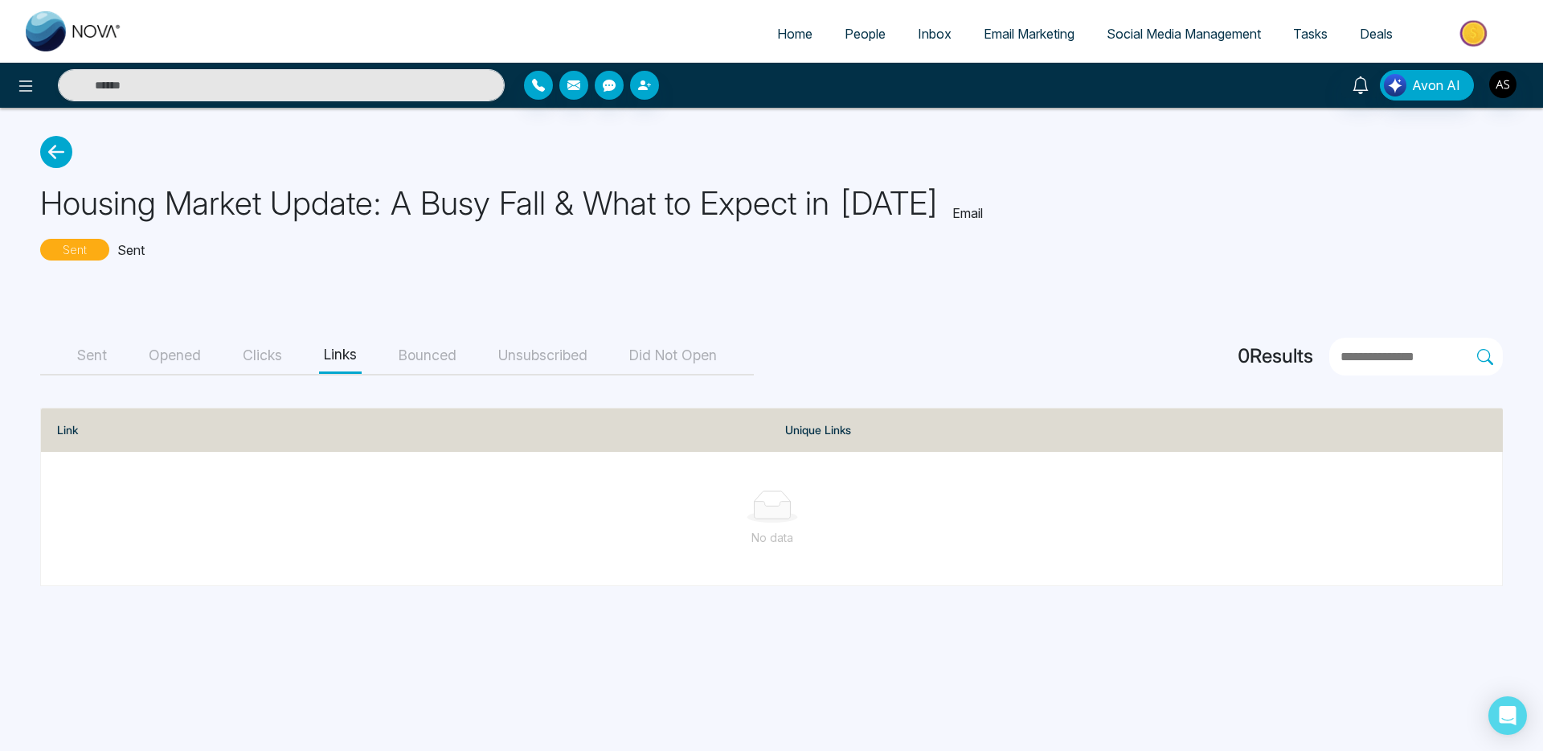
click at [108, 364] on button "Sent" at bounding box center [91, 356] width 39 height 36
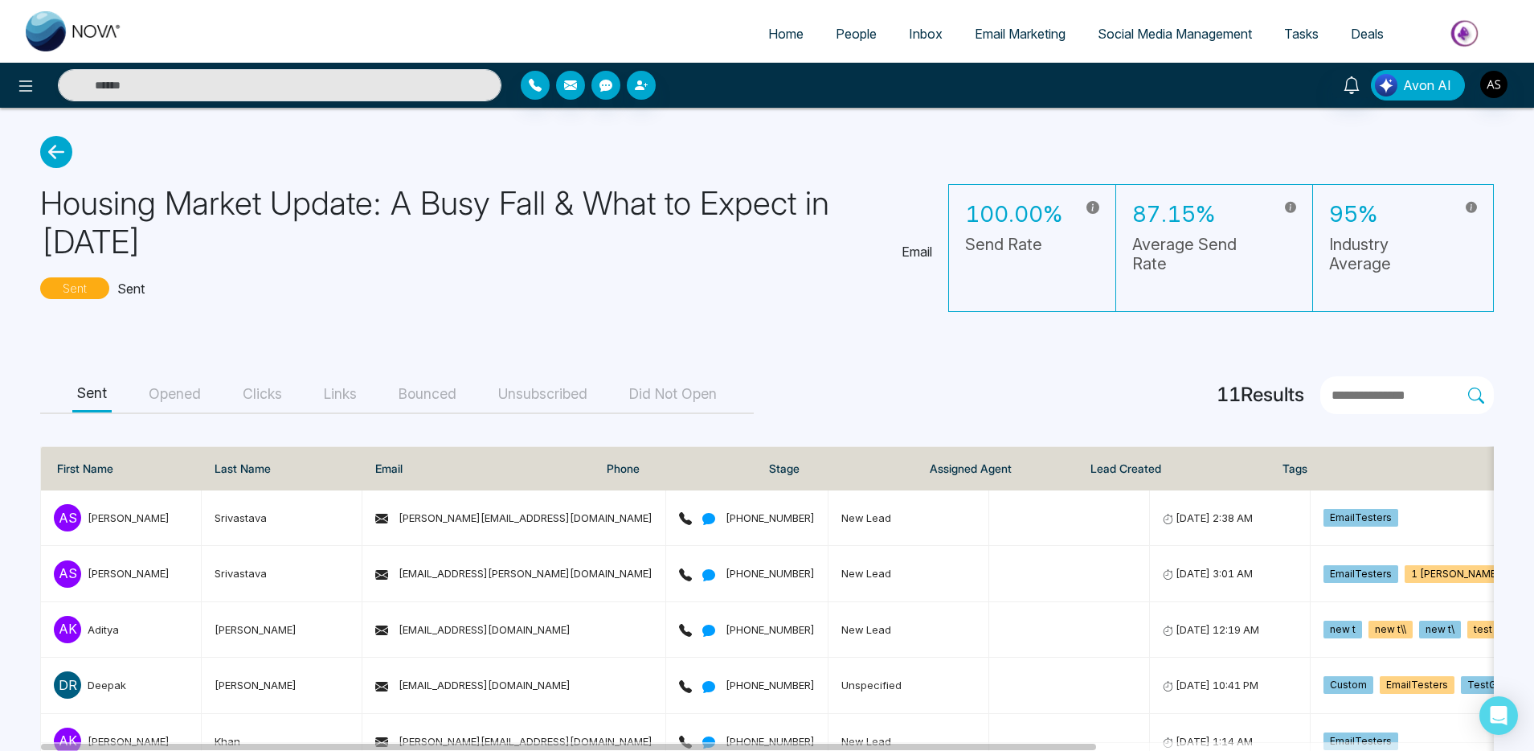
click at [1214, 87] on span "Avon AI" at bounding box center [1427, 85] width 48 height 19
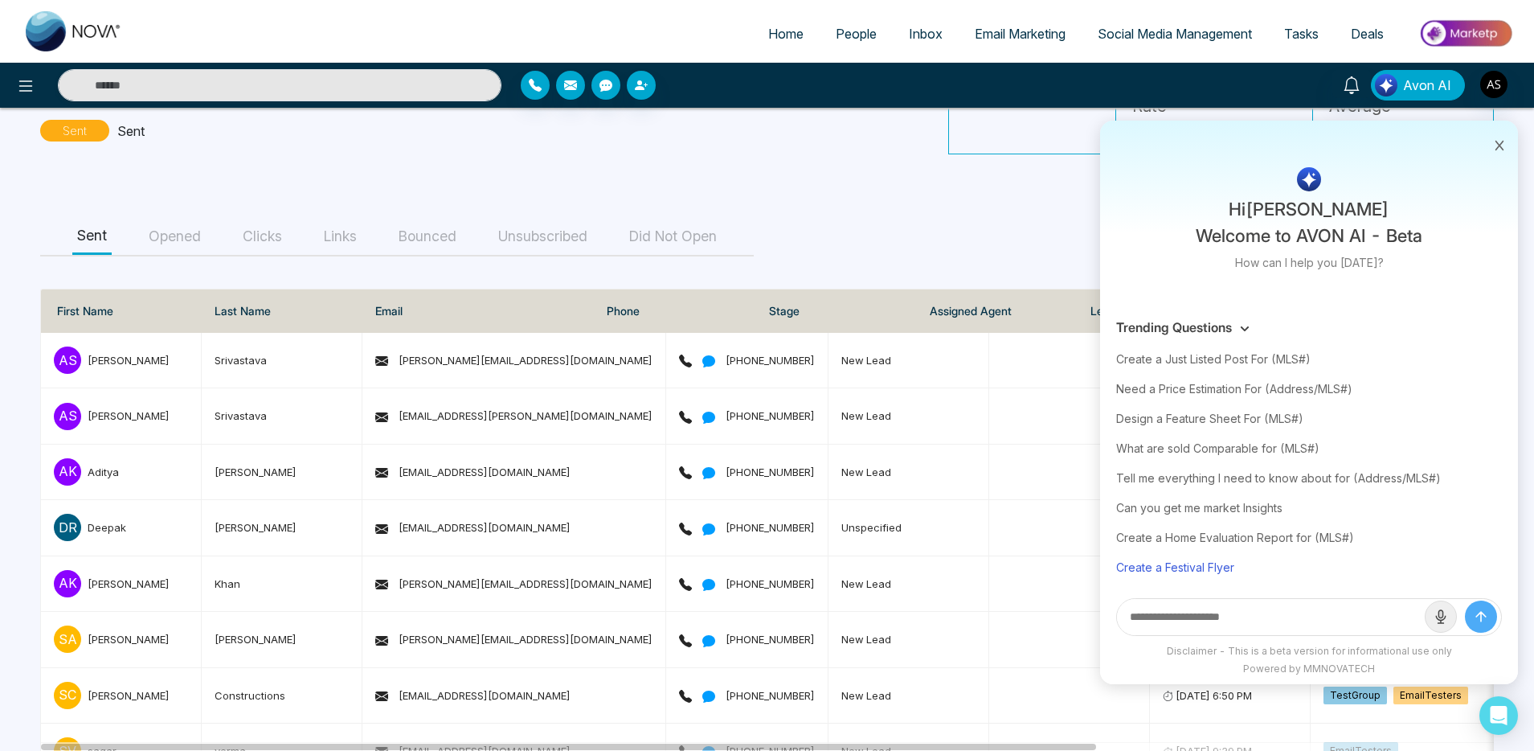
scroll to position [390, 0]
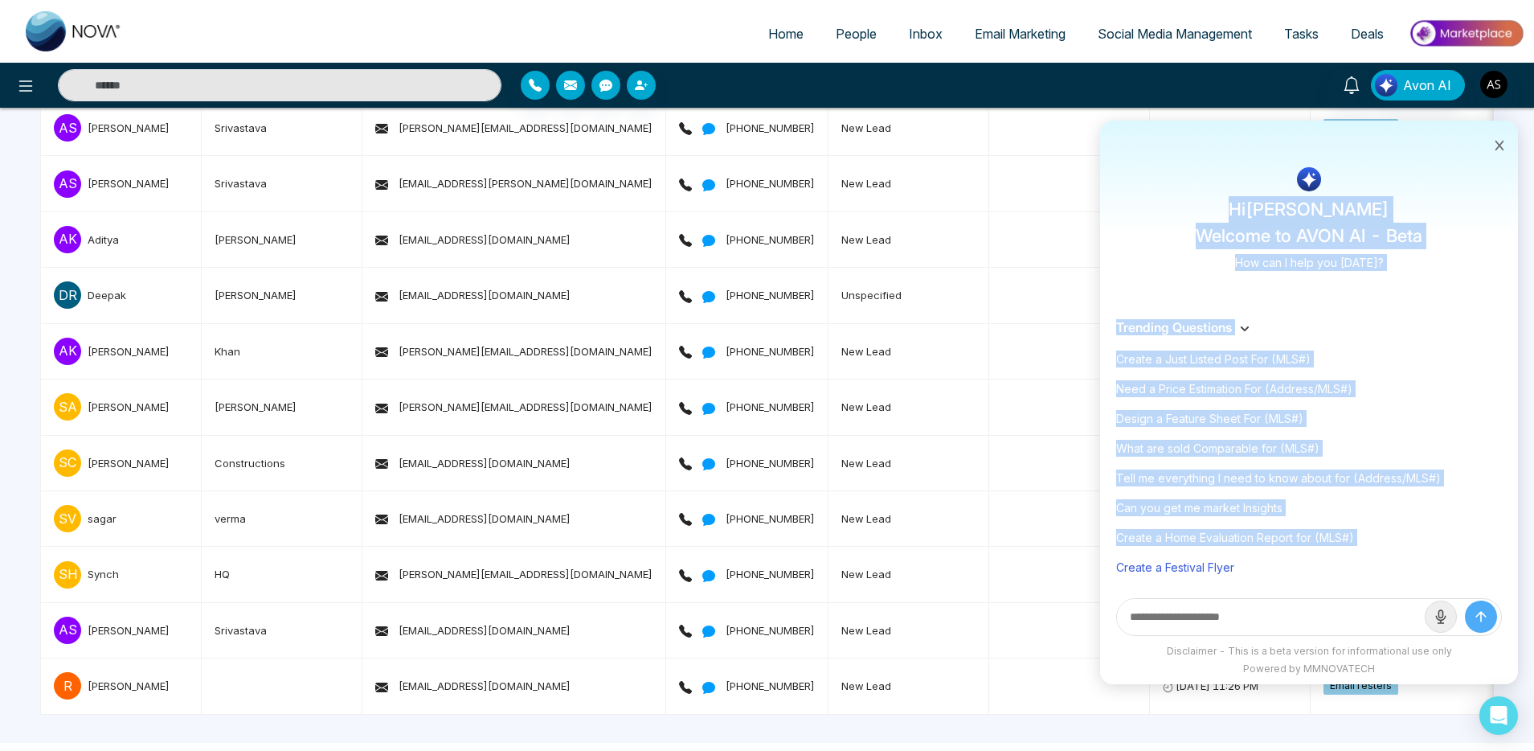
drag, startPoint x: 1234, startPoint y: 204, endPoint x: 1422, endPoint y: 552, distance: 395.5
click at [1214, 552] on div "Hi [PERSON_NAME] Welcome to AVON AI - Beta How can I help you [DATE]? Trending …" at bounding box center [1309, 402] width 418 height 563
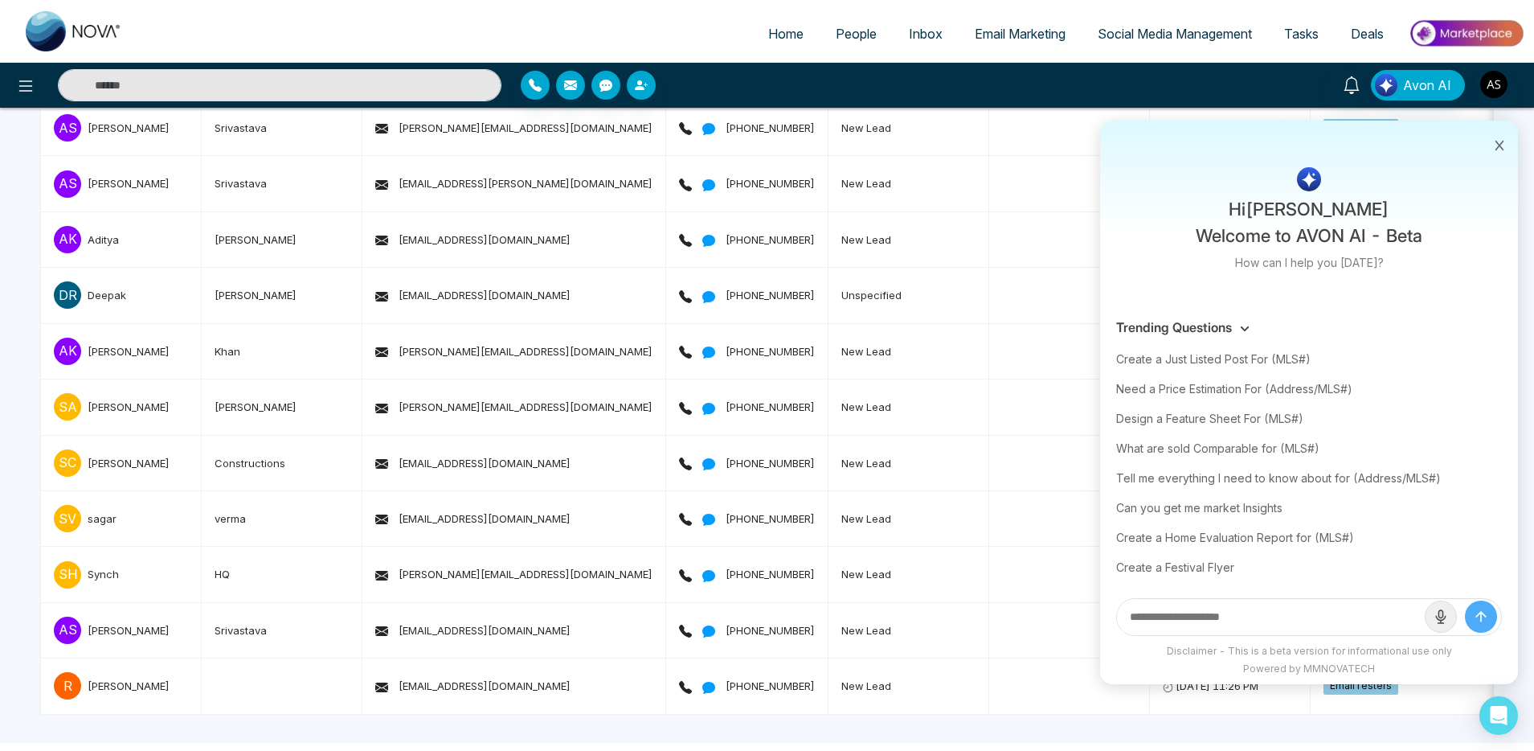
click at [1214, 624] on input "text" at bounding box center [1271, 617] width 308 height 36
click at [1174, 570] on div "Create a Festival Flyer" at bounding box center [1309, 567] width 386 height 30
type input "**********"
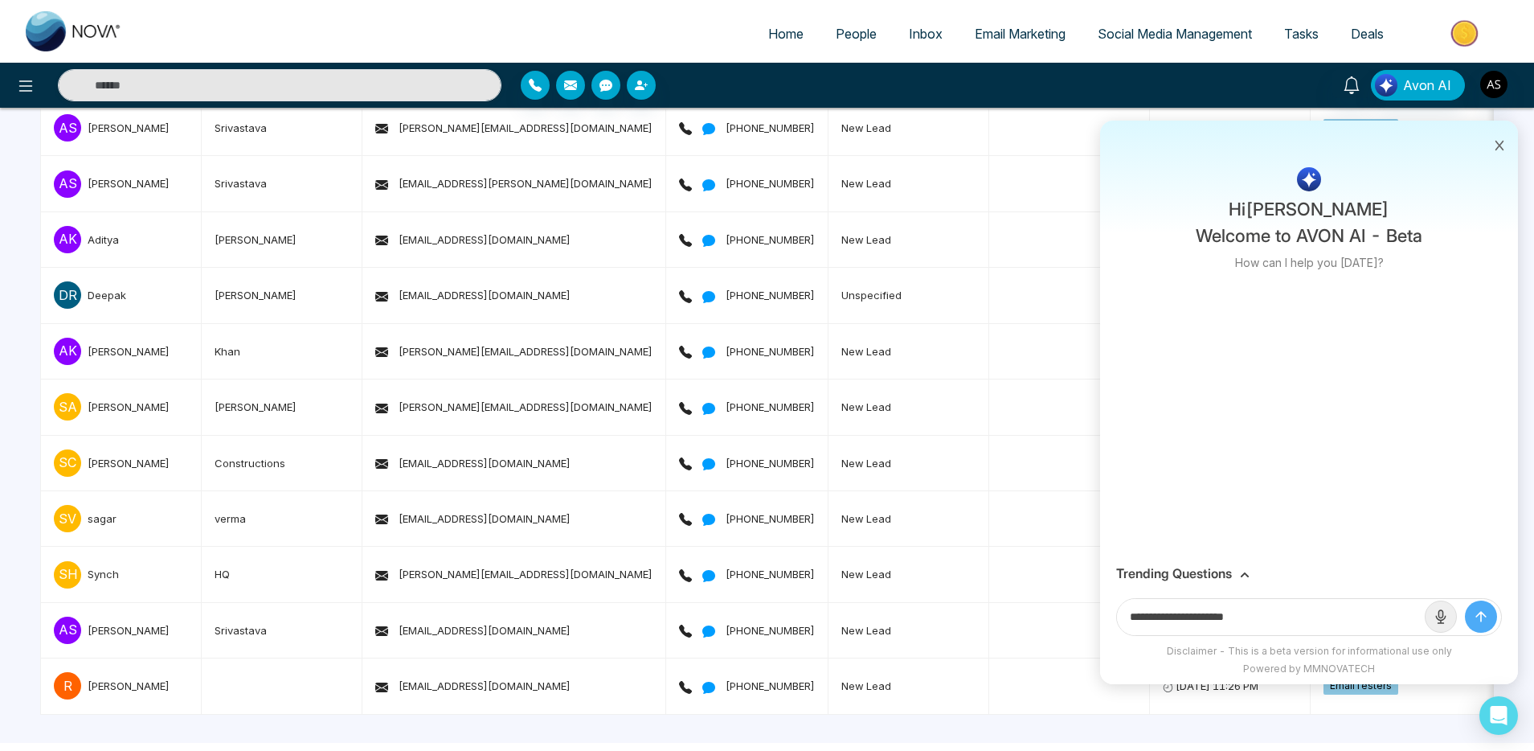
click at [1214, 612] on icon "submit" at bounding box center [1481, 616] width 16 height 16
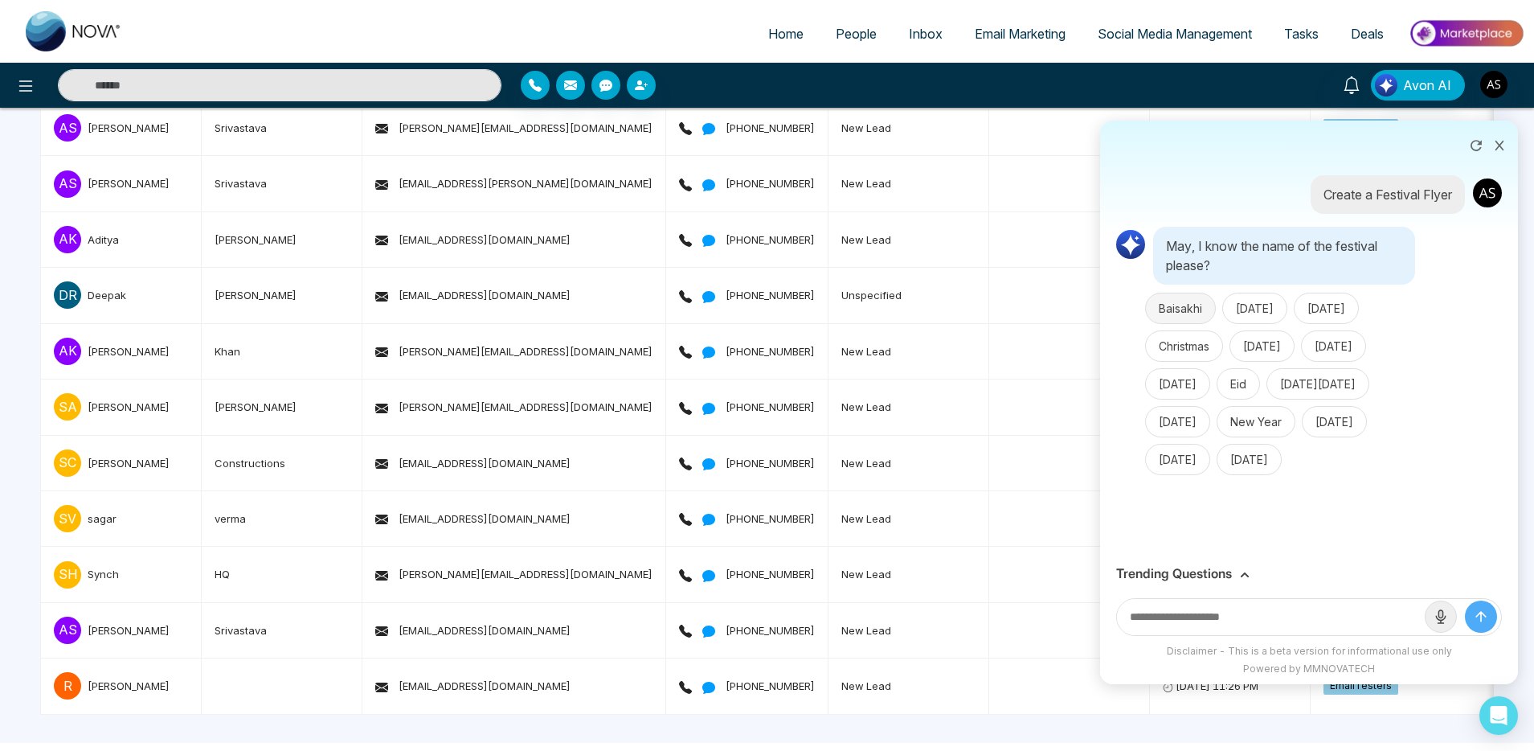
click at [1196, 304] on button "Baisakhi" at bounding box center [1180, 308] width 71 height 31
